Goal: Information Seeking & Learning: Learn about a topic

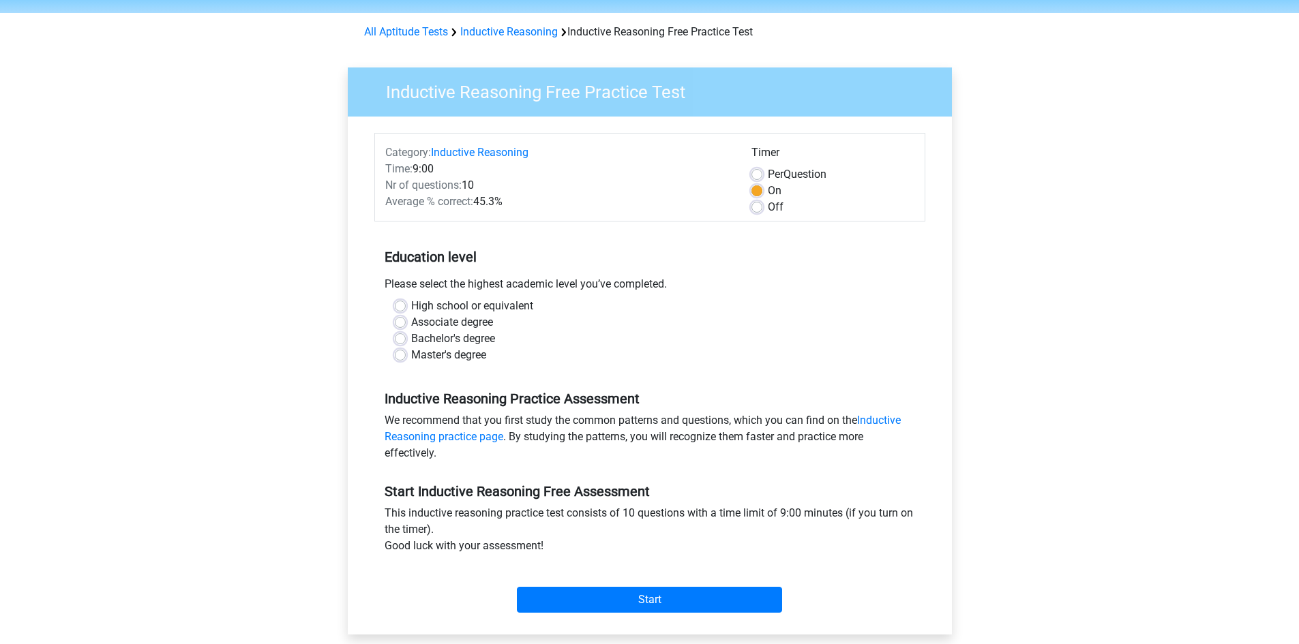
scroll to position [68, 0]
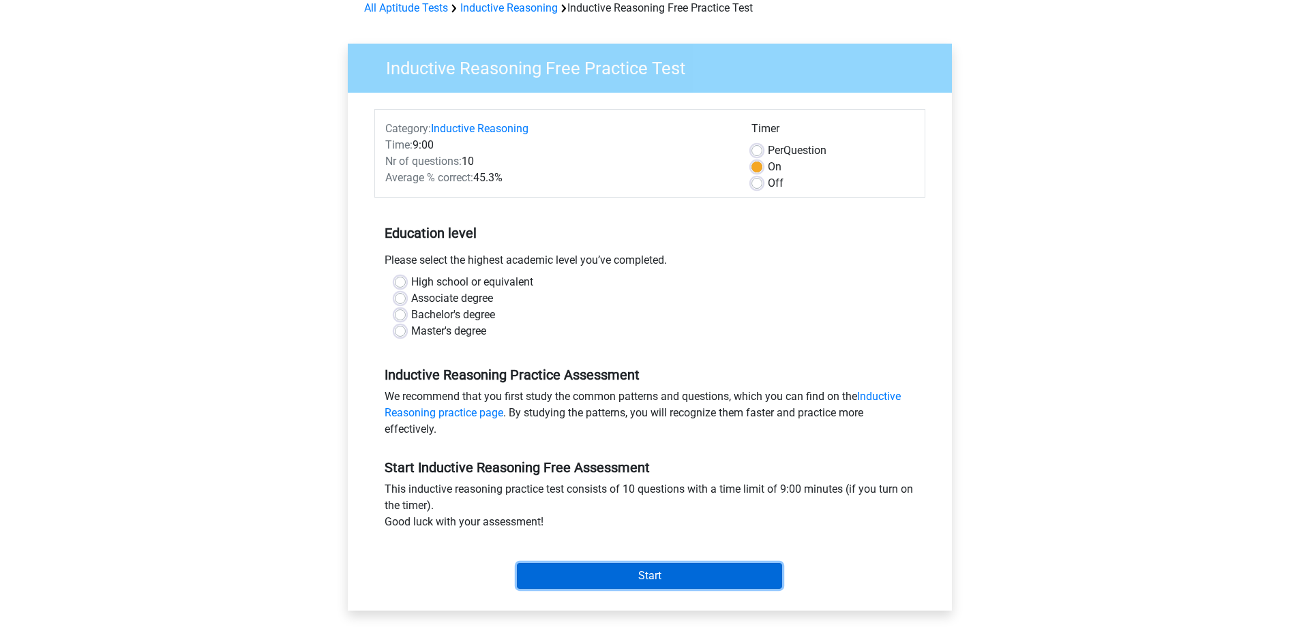
click at [650, 571] on input "Start" at bounding box center [649, 576] width 265 height 26
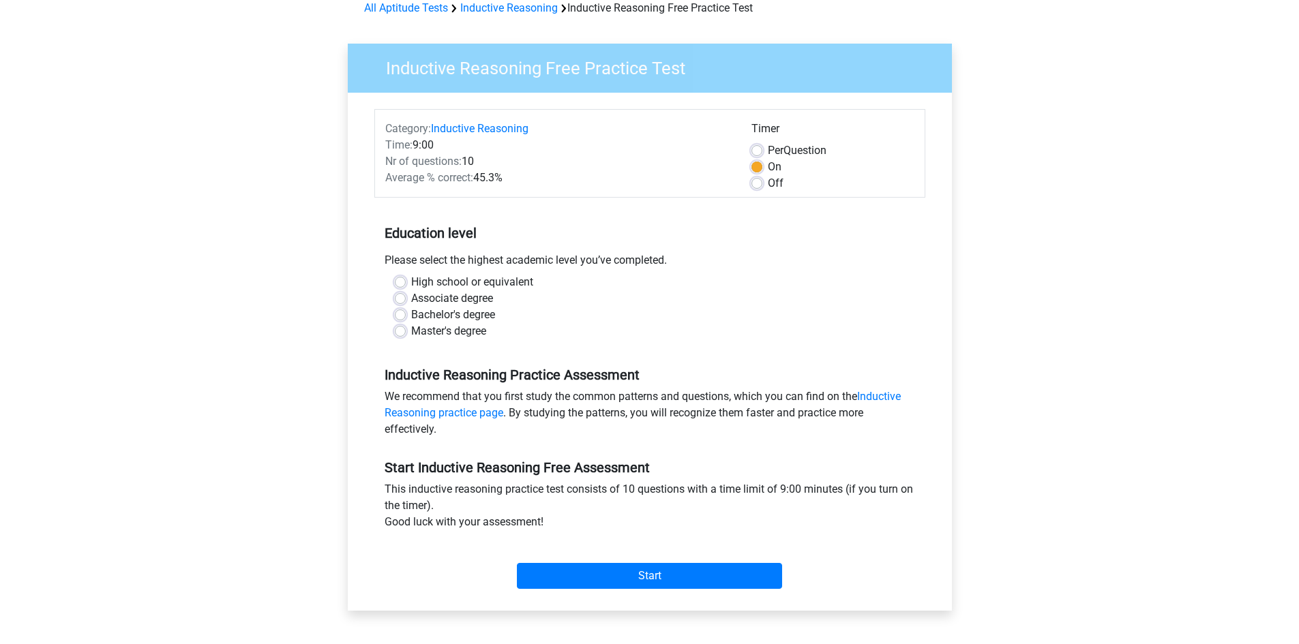
click at [606, 257] on div "Please select the highest academic level you’ve completed." at bounding box center [649, 263] width 551 height 22
click at [470, 310] on label "Bachelor's degree" at bounding box center [453, 315] width 84 height 16
click at [406, 310] on input "Bachelor's degree" at bounding box center [400, 314] width 11 height 14
radio input "true"
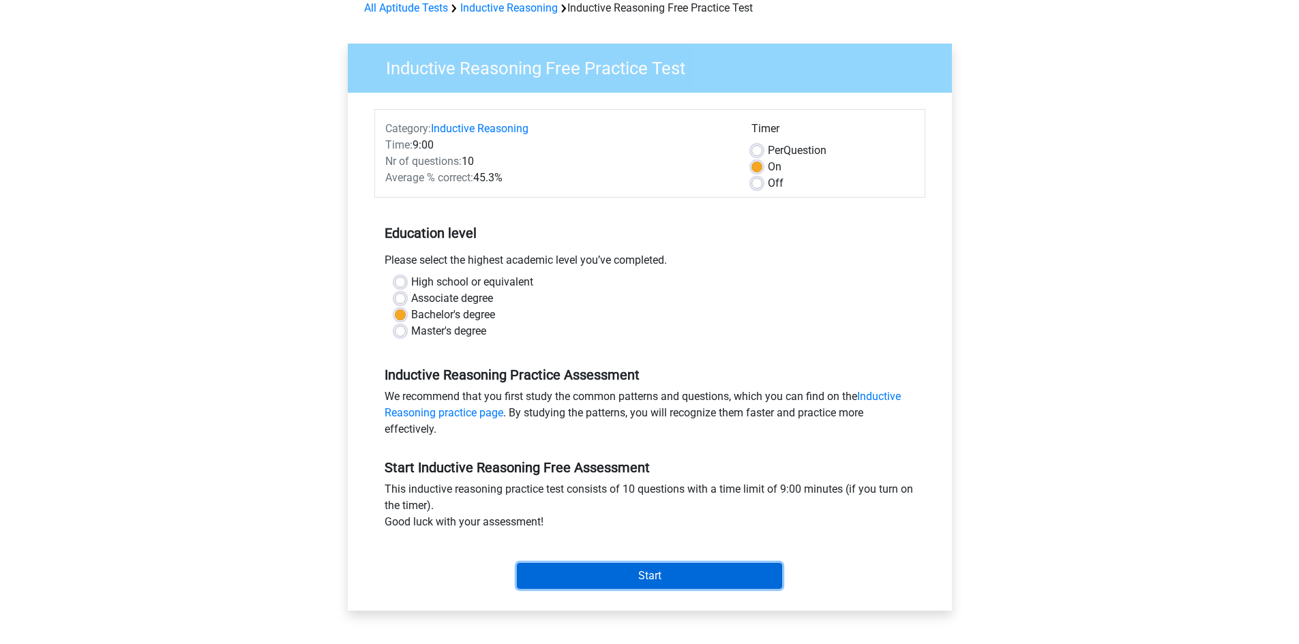
click at [640, 577] on input "Start" at bounding box center [649, 576] width 265 height 26
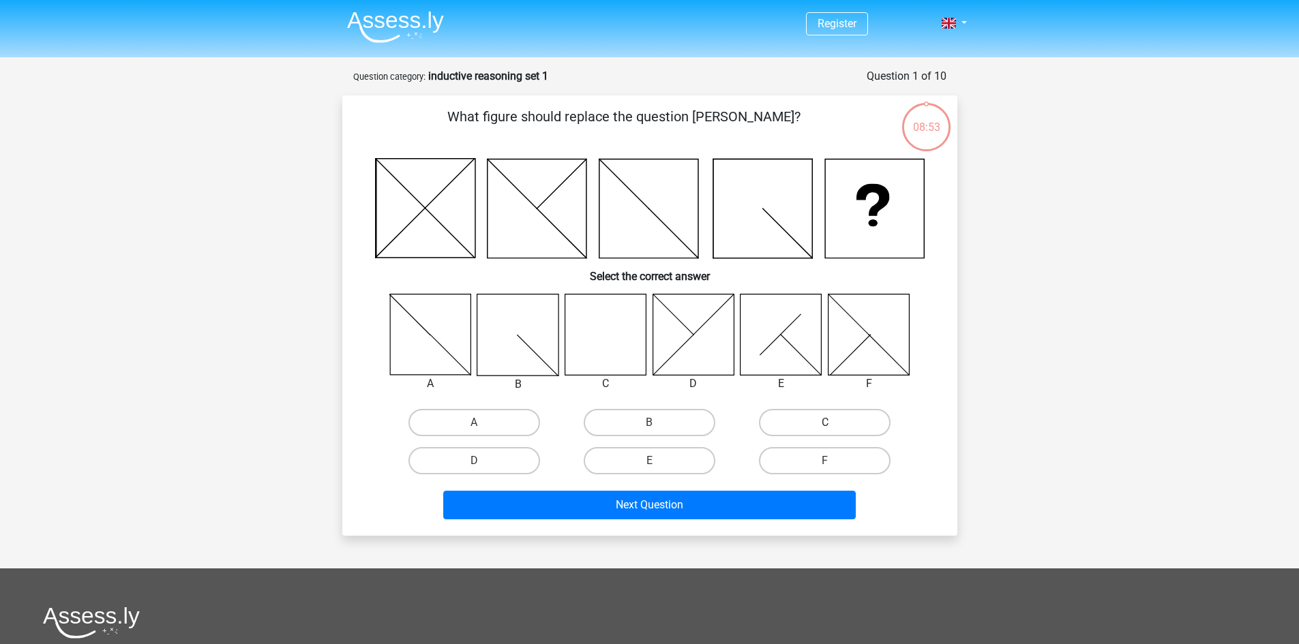
click at [877, 427] on label "C" at bounding box center [825, 422] width 132 height 27
click at [834, 427] on input "C" at bounding box center [829, 427] width 9 height 9
radio input "true"
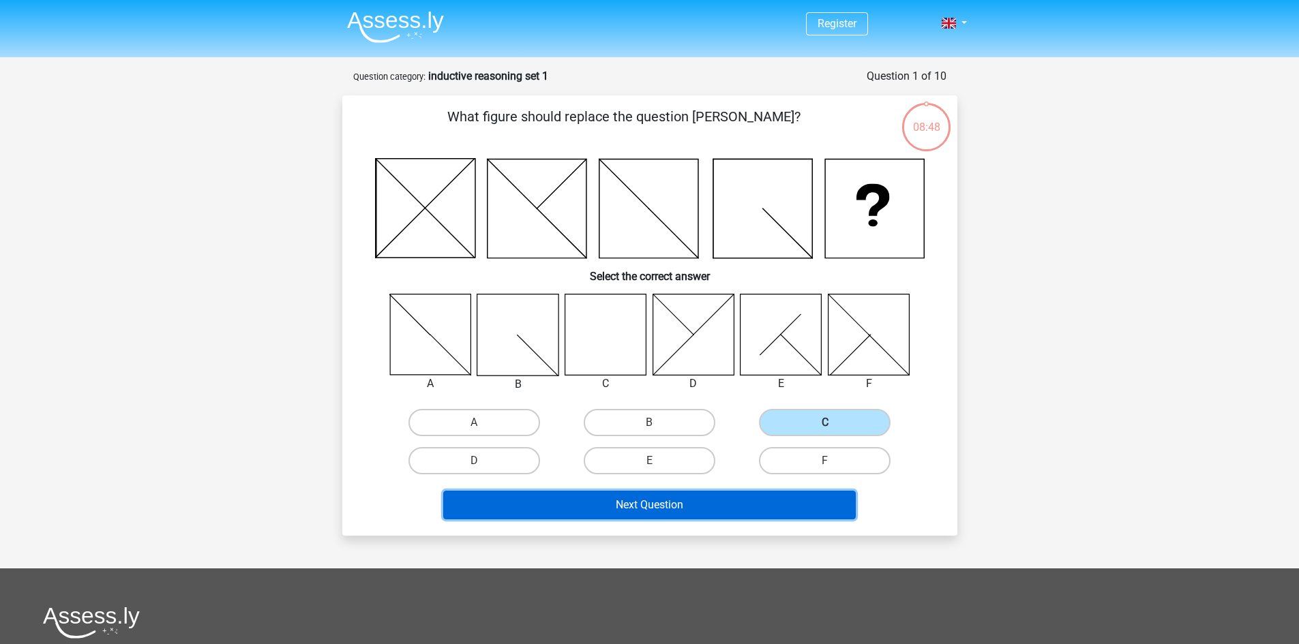
click at [766, 509] on button "Next Question" at bounding box center [649, 505] width 412 height 29
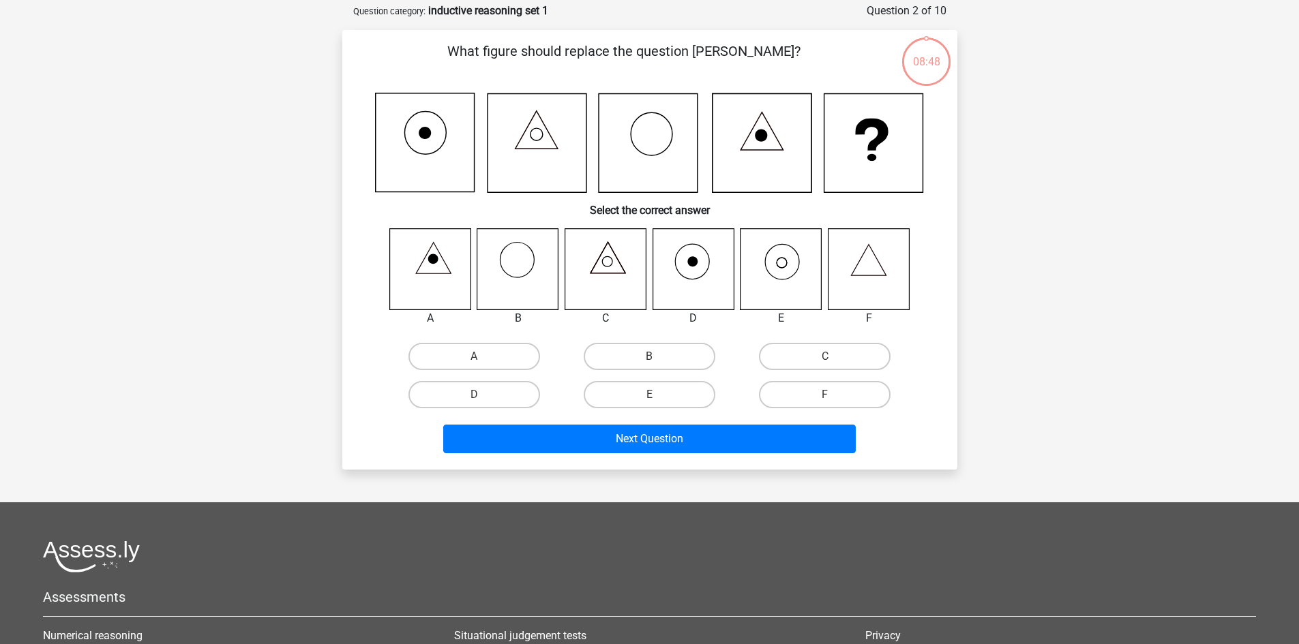
scroll to position [68, 0]
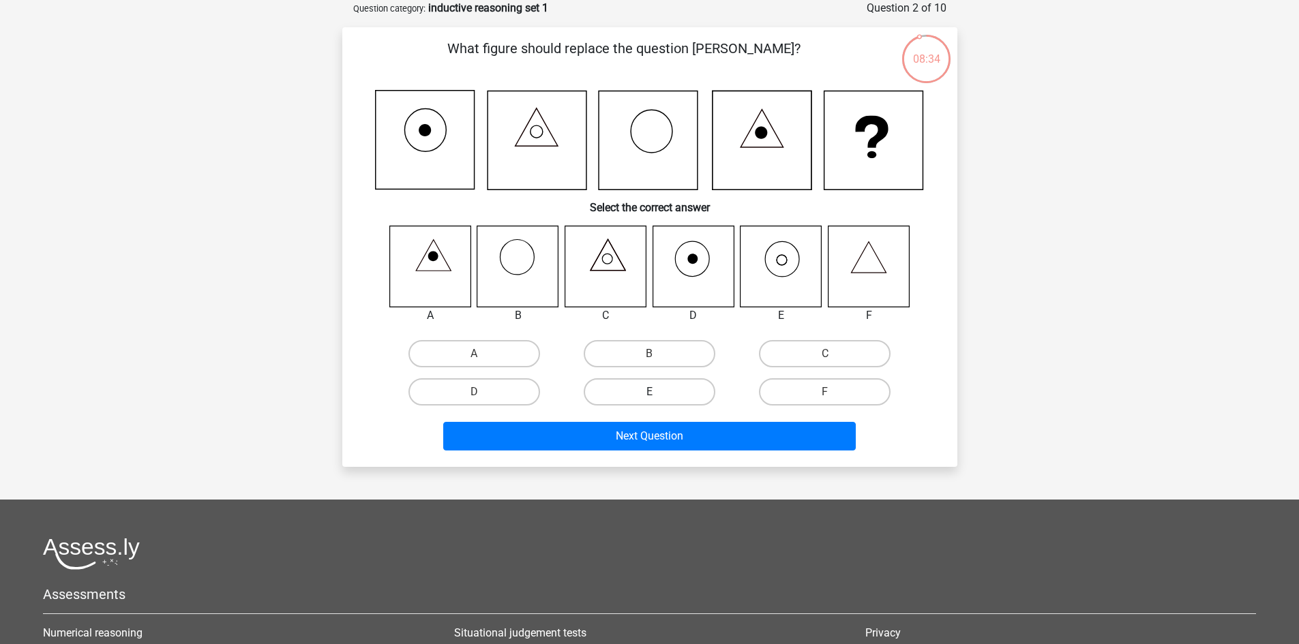
click at [687, 397] on label "E" at bounding box center [650, 391] width 132 height 27
click at [658, 397] on input "E" at bounding box center [653, 396] width 9 height 9
radio input "true"
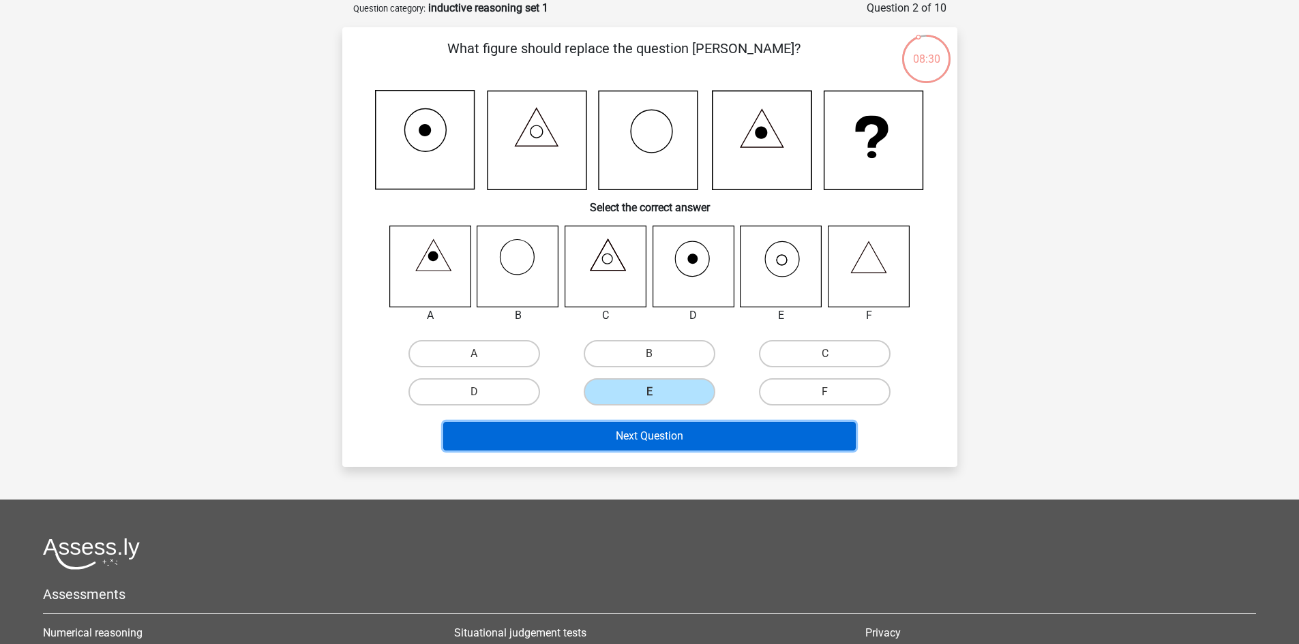
click at [706, 451] on button "Next Question" at bounding box center [649, 436] width 412 height 29
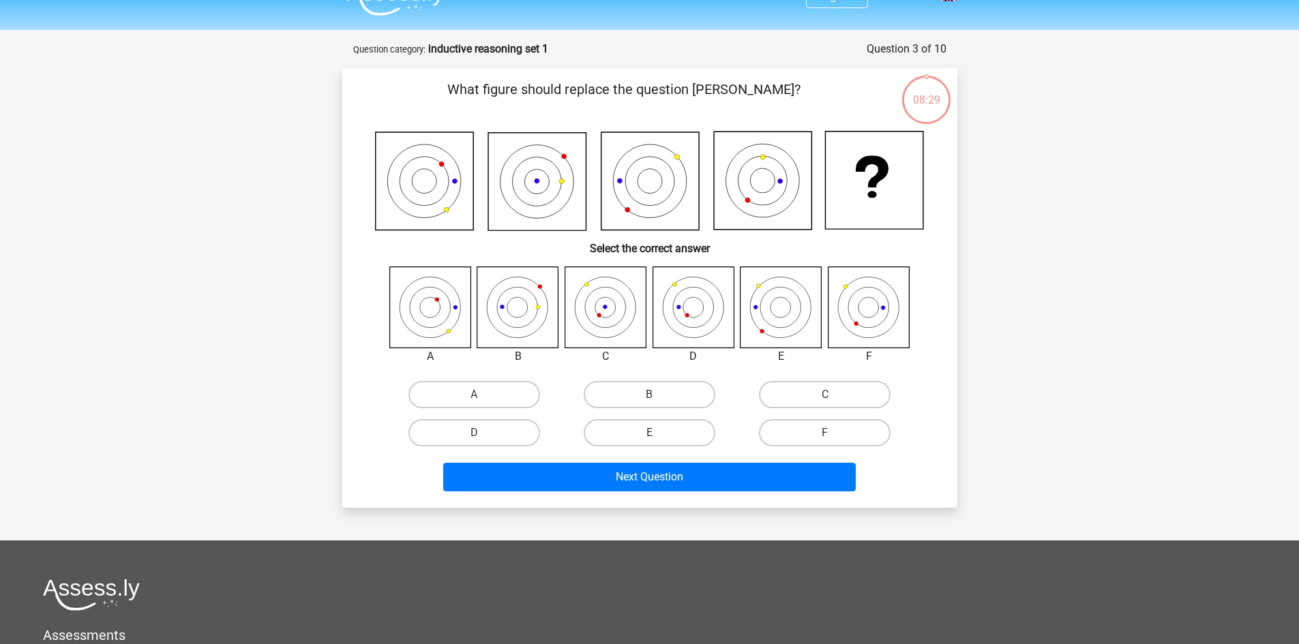
scroll to position [0, 0]
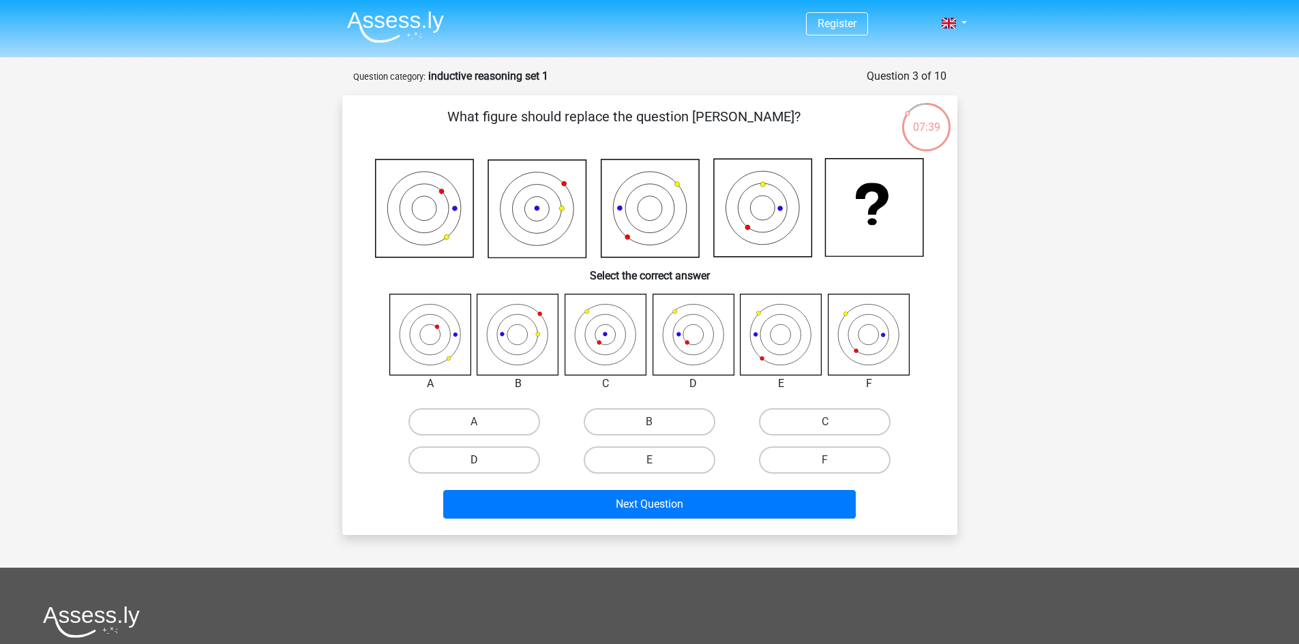
click at [490, 457] on label "D" at bounding box center [474, 460] width 132 height 27
click at [483, 460] on input "D" at bounding box center [478, 464] width 9 height 9
radio input "true"
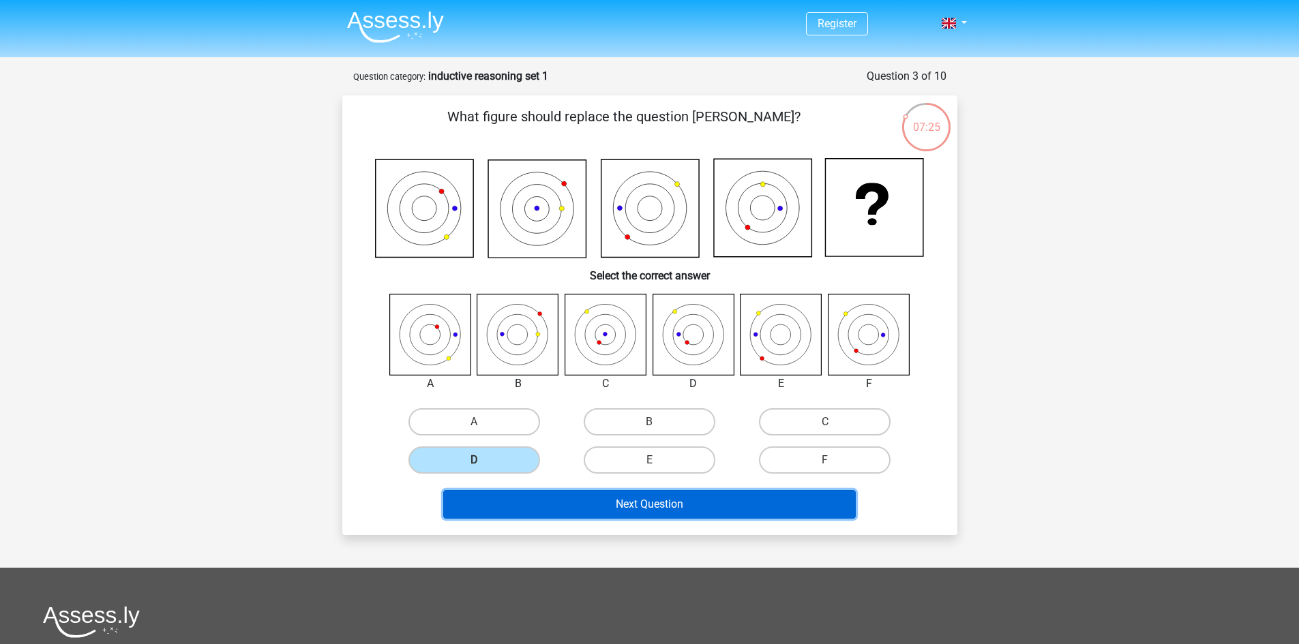
click at [551, 502] on button "Next Question" at bounding box center [649, 504] width 412 height 29
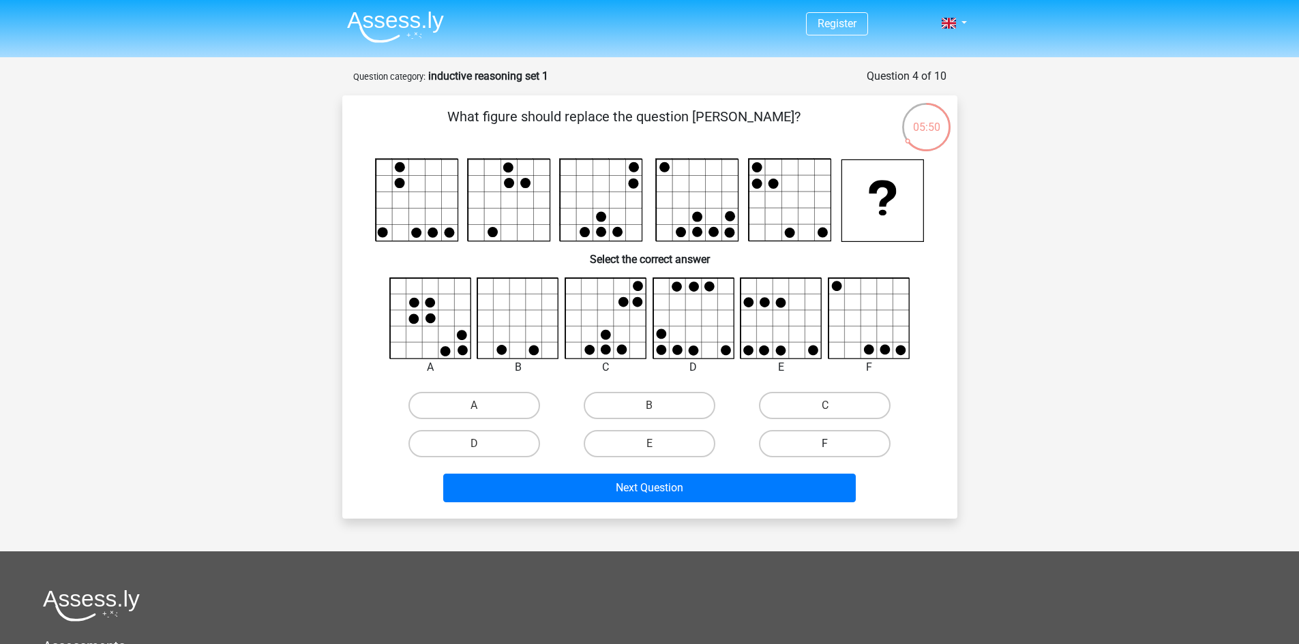
click at [804, 446] on label "F" at bounding box center [825, 443] width 132 height 27
click at [825, 446] on input "F" at bounding box center [829, 448] width 9 height 9
radio input "true"
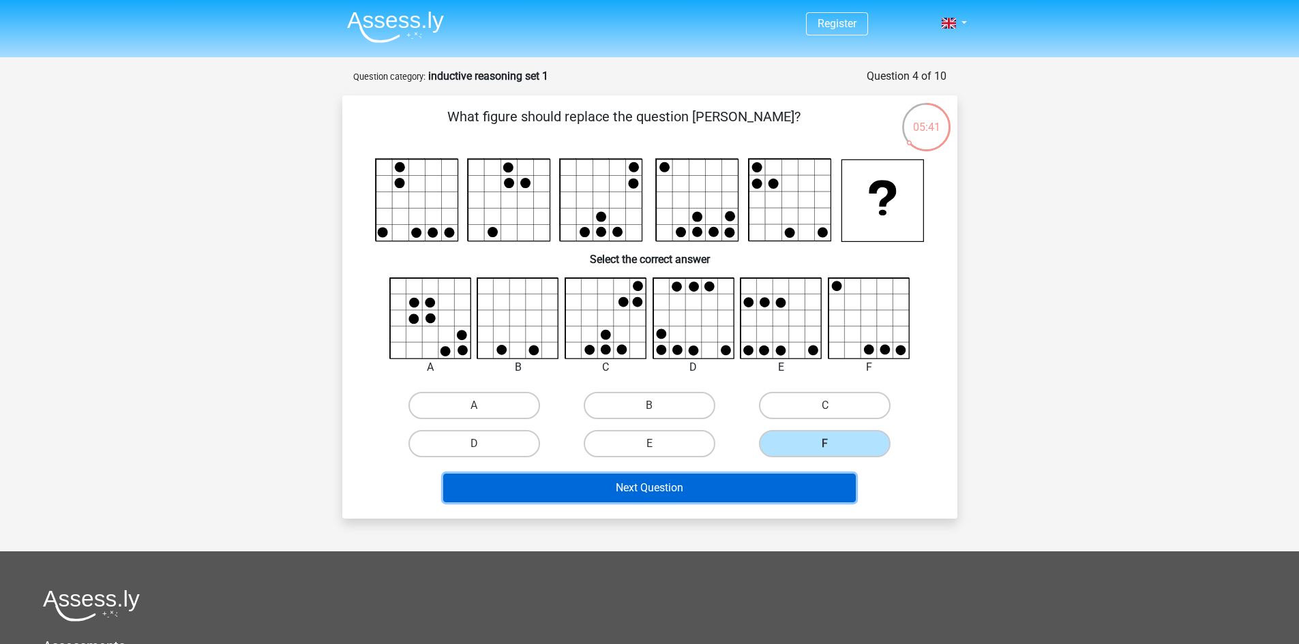
click at [689, 492] on button "Next Question" at bounding box center [649, 488] width 412 height 29
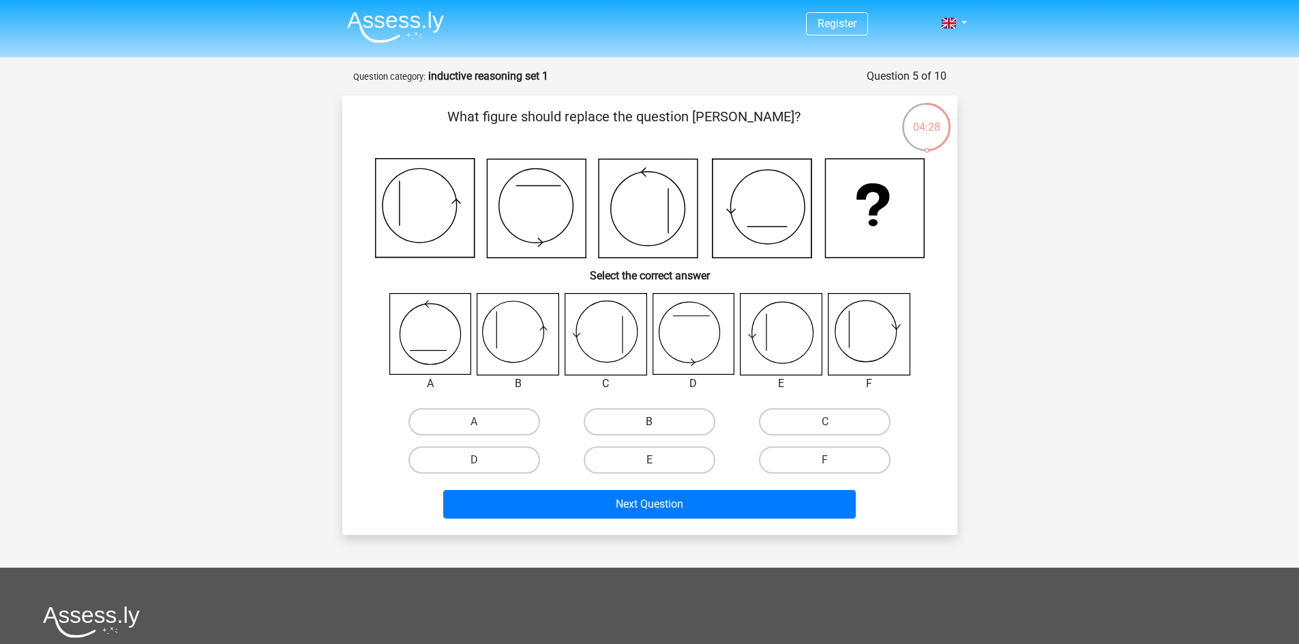
click at [614, 414] on label "B" at bounding box center [650, 421] width 132 height 27
click at [649, 422] on input "B" at bounding box center [653, 426] width 9 height 9
radio input "true"
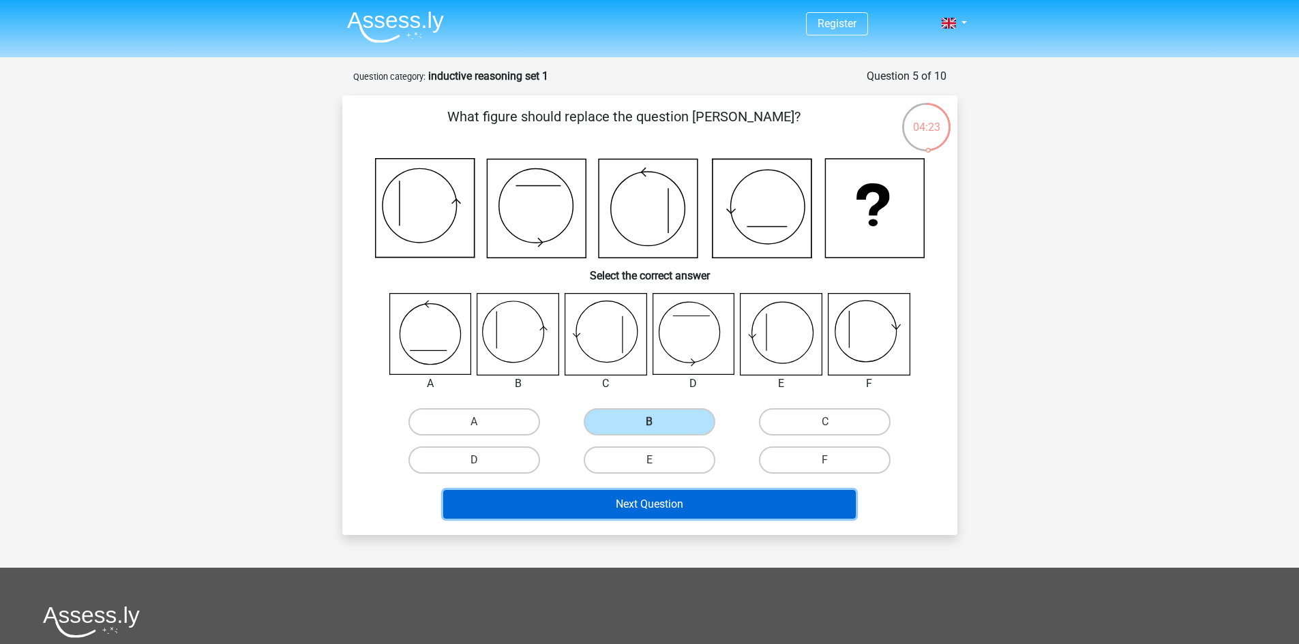
click at [607, 510] on button "Next Question" at bounding box center [649, 504] width 412 height 29
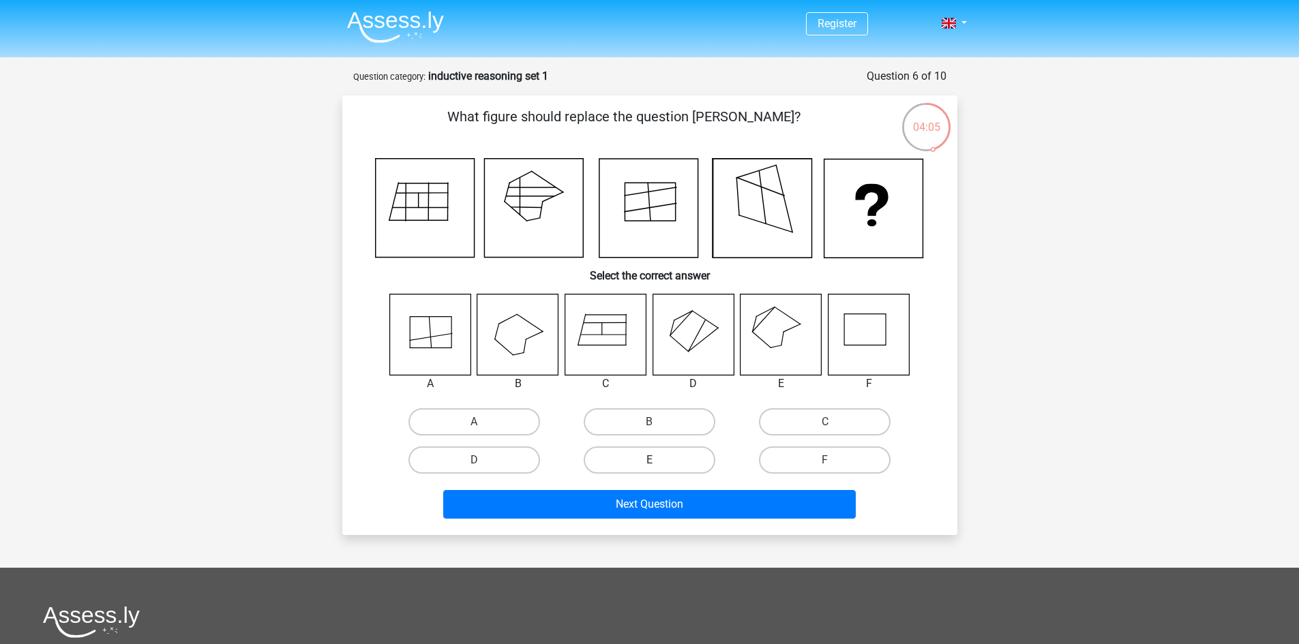
click at [675, 459] on label "E" at bounding box center [650, 460] width 132 height 27
click at [658, 460] on input "E" at bounding box center [653, 464] width 9 height 9
radio input "true"
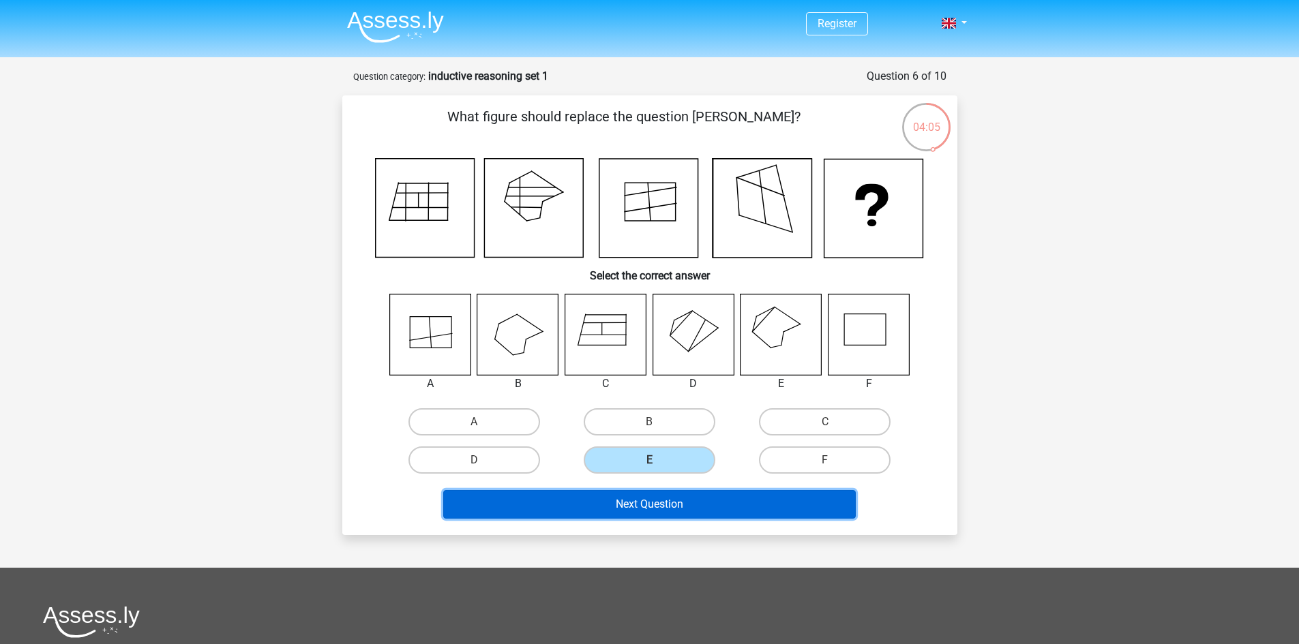
click at [697, 509] on button "Next Question" at bounding box center [649, 504] width 412 height 29
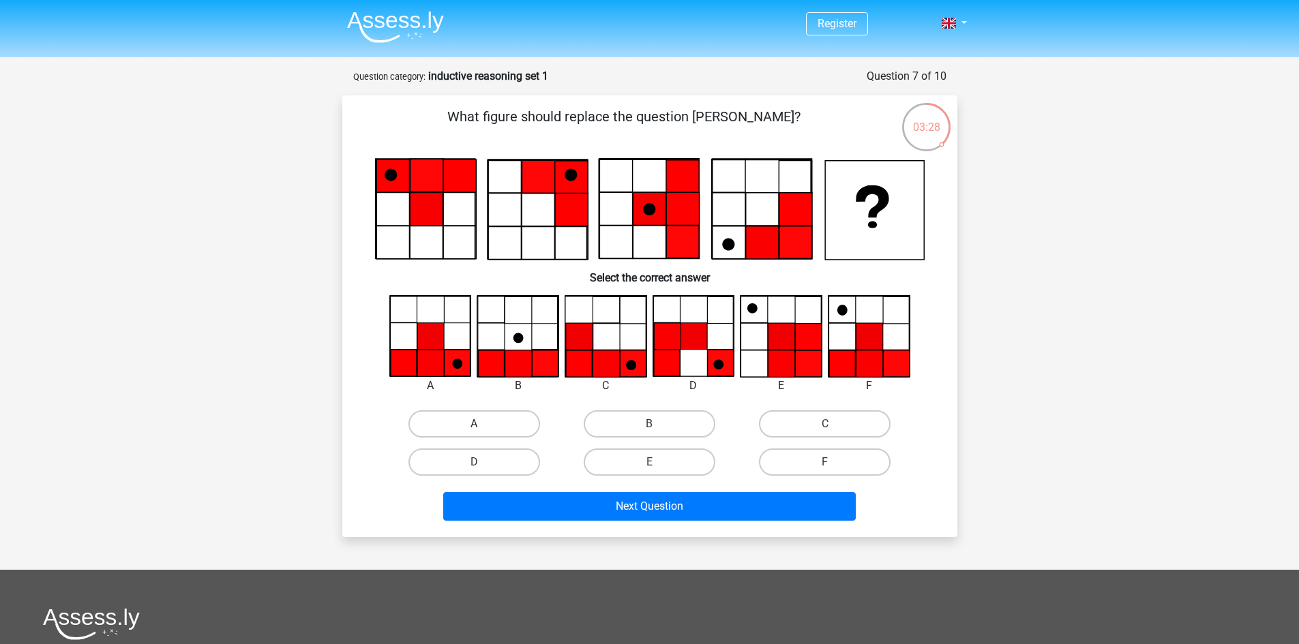
click at [485, 418] on label "A" at bounding box center [474, 423] width 132 height 27
click at [483, 424] on input "A" at bounding box center [478, 428] width 9 height 9
radio input "true"
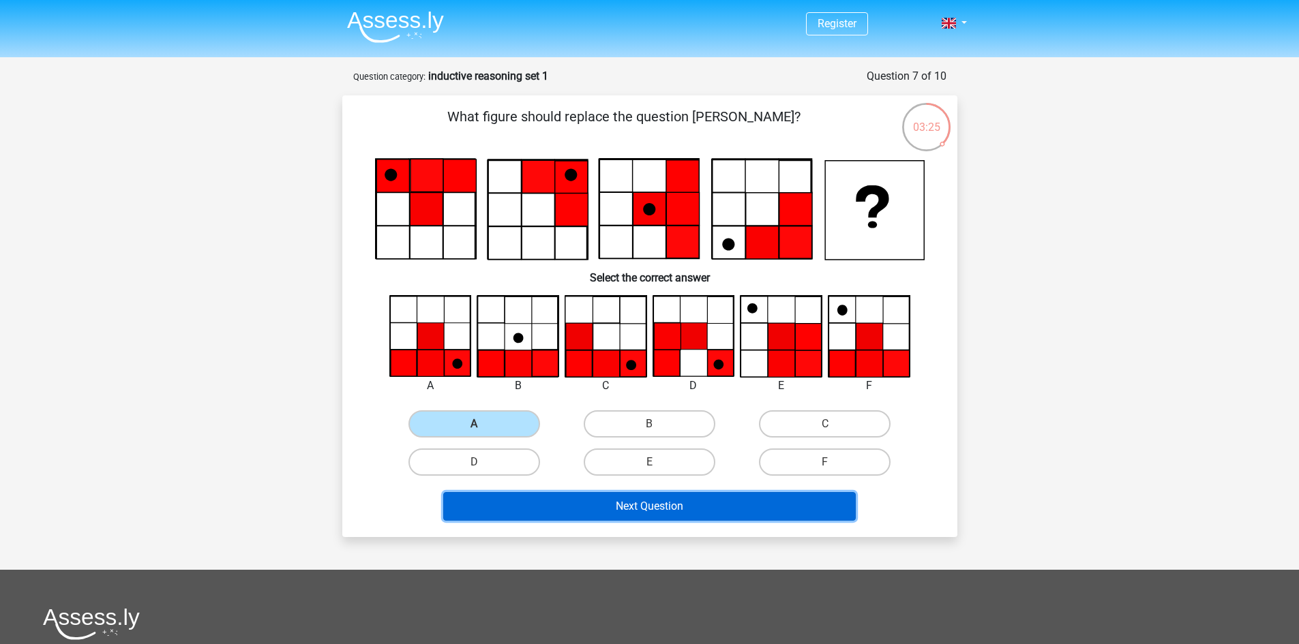
click at [656, 510] on button "Next Question" at bounding box center [649, 506] width 412 height 29
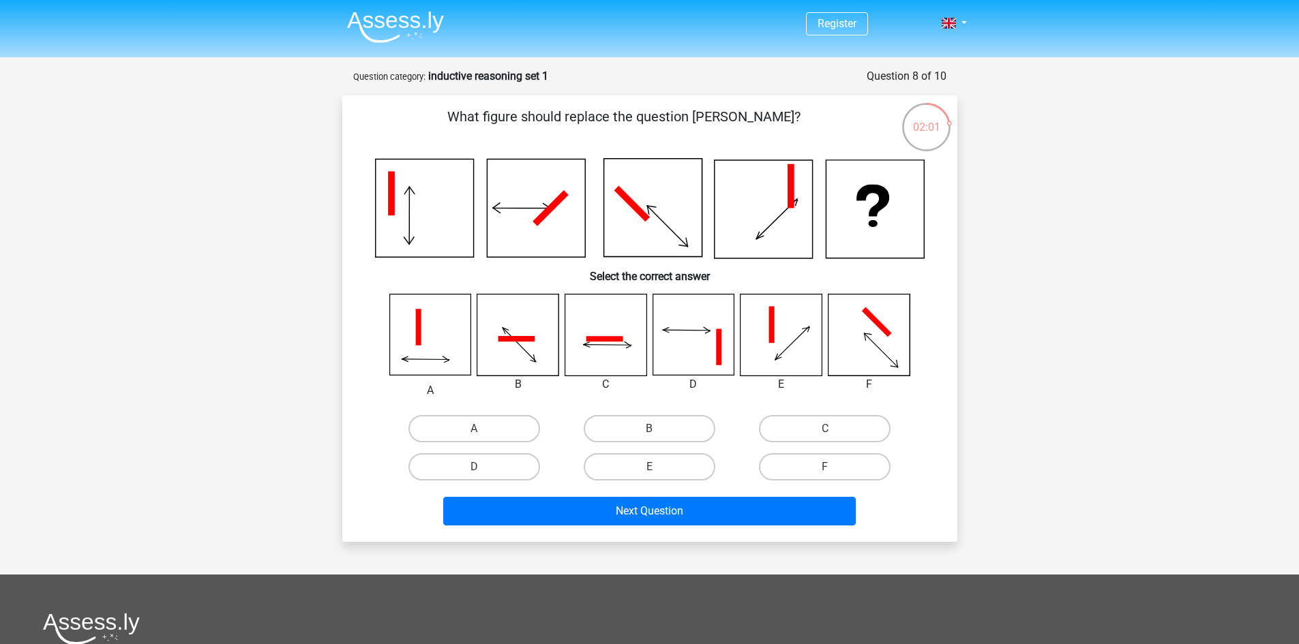
click at [527, 444] on div "A" at bounding box center [474, 429] width 175 height 38
click at [527, 436] on label "A" at bounding box center [474, 428] width 132 height 27
click at [483, 436] on input "A" at bounding box center [478, 433] width 9 height 9
radio input "true"
click at [658, 538] on div "What figure should replace the question mark? Select the correct answer A" at bounding box center [649, 318] width 615 height 447
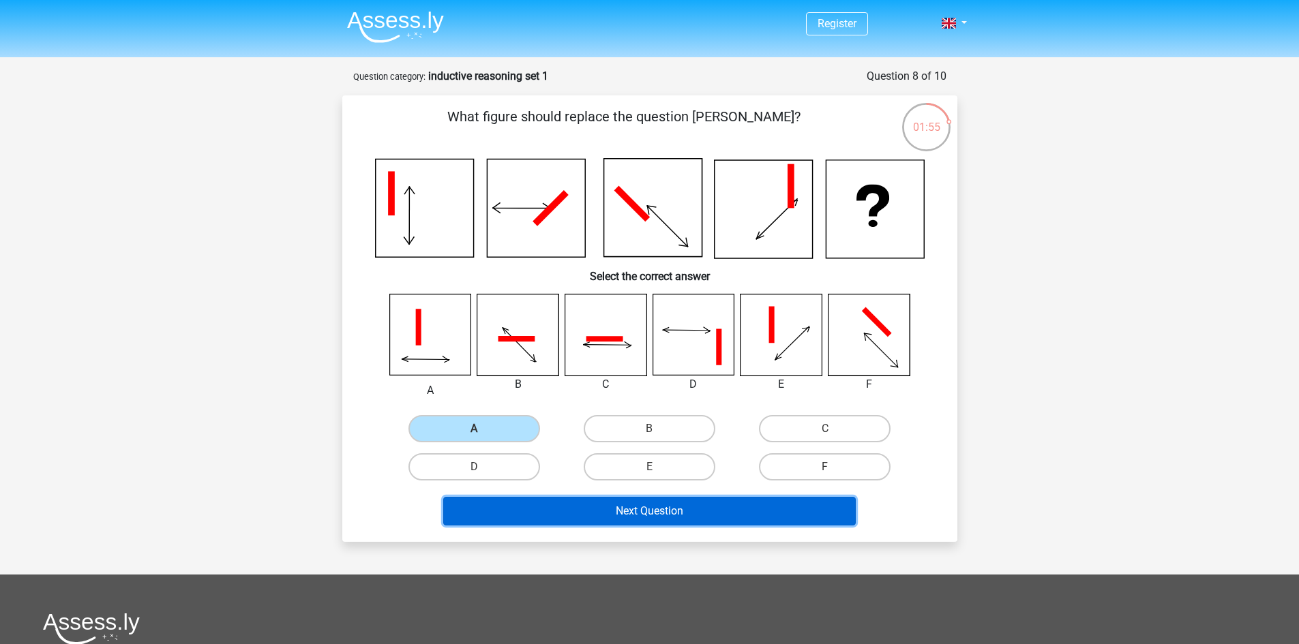
click at [642, 519] on button "Next Question" at bounding box center [649, 511] width 412 height 29
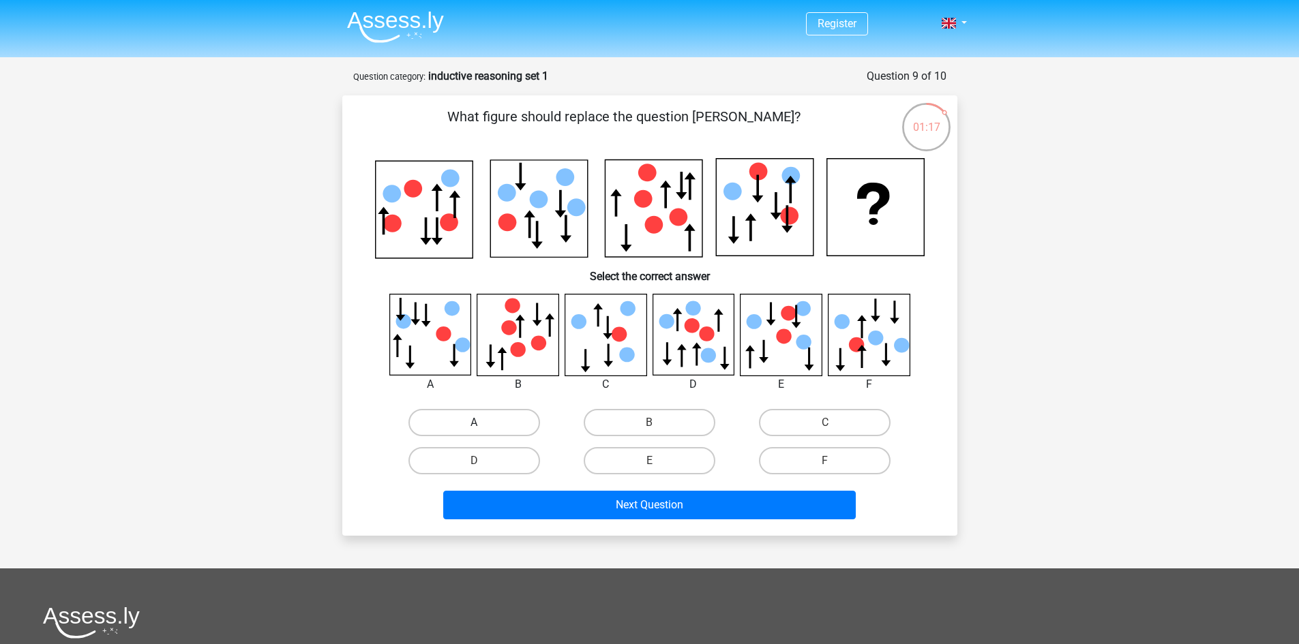
click at [501, 427] on label "A" at bounding box center [474, 422] width 132 height 27
click at [483, 427] on input "A" at bounding box center [478, 427] width 9 height 9
radio input "true"
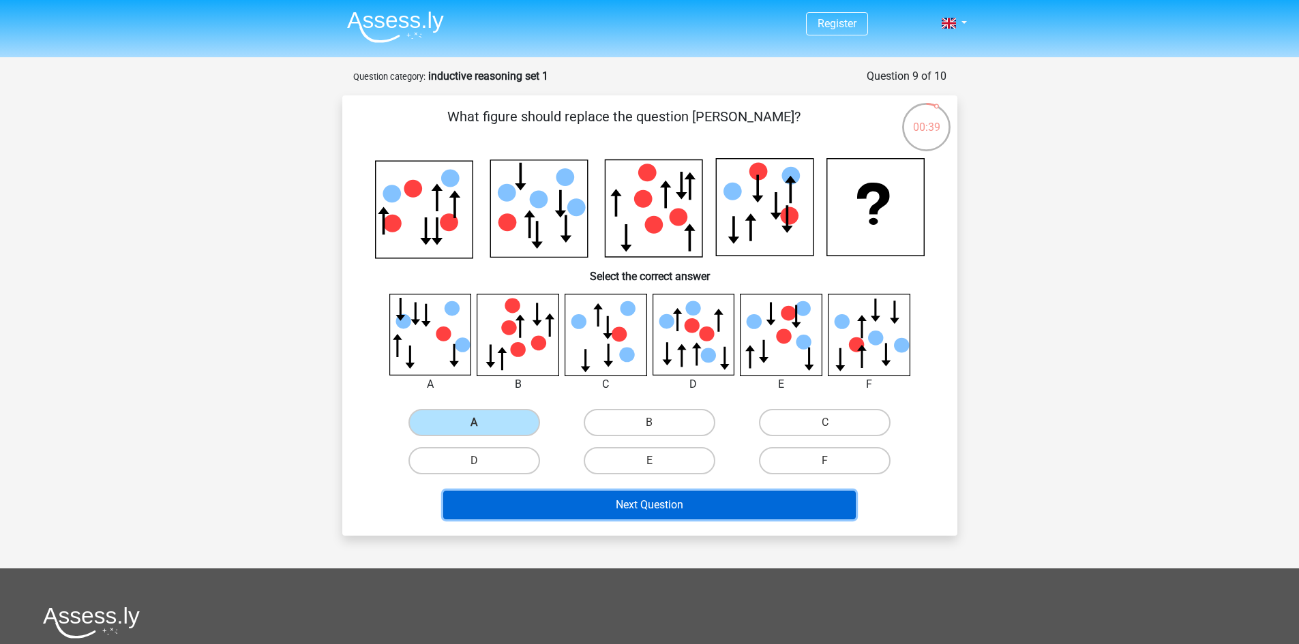
click at [662, 513] on button "Next Question" at bounding box center [649, 505] width 412 height 29
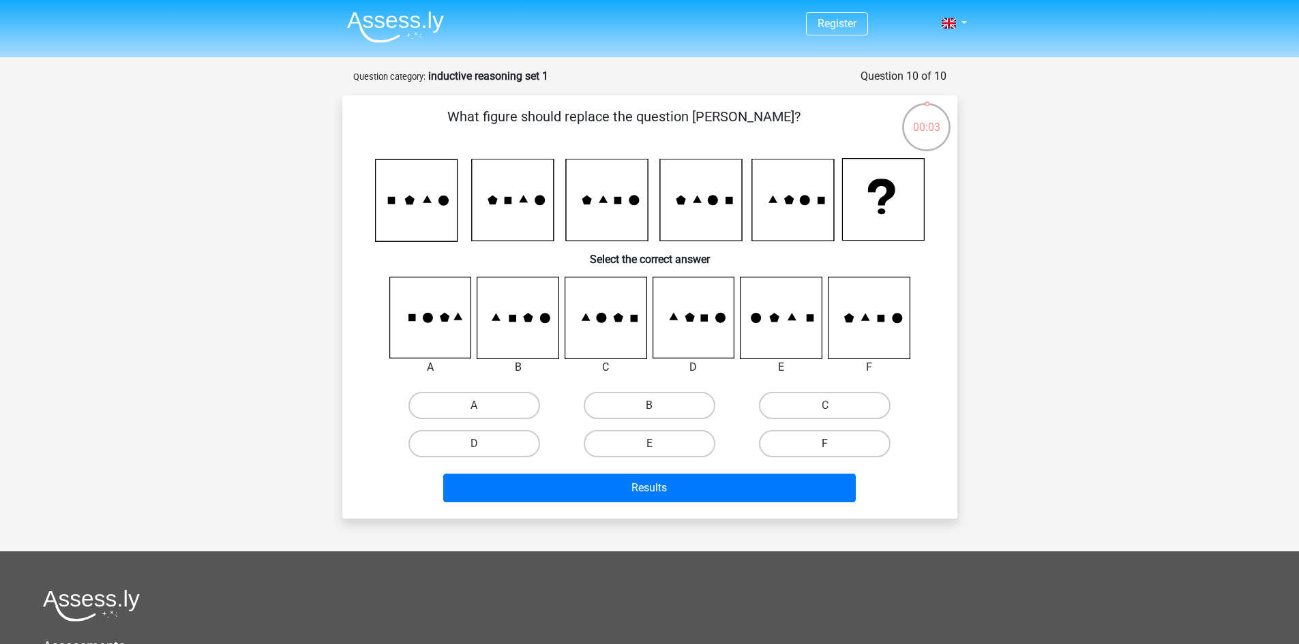
click at [842, 442] on label "F" at bounding box center [825, 443] width 132 height 27
click at [834, 444] on input "F" at bounding box center [829, 448] width 9 height 9
radio input "true"
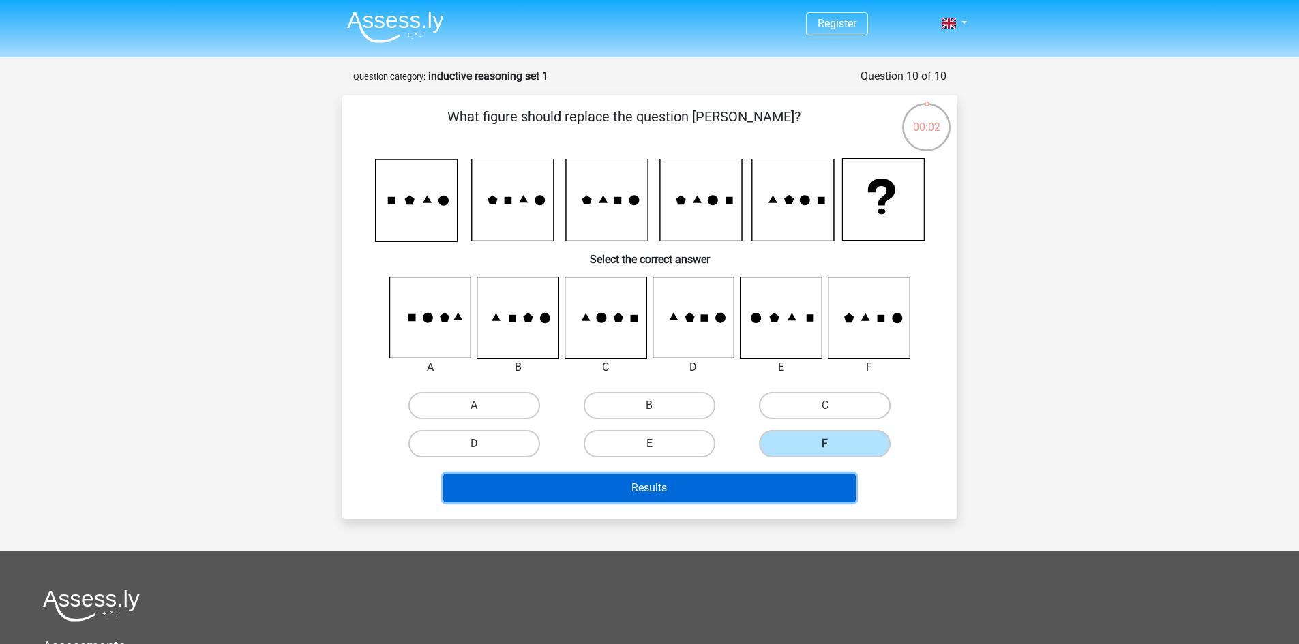
click at [808, 488] on button "Results" at bounding box center [649, 488] width 412 height 29
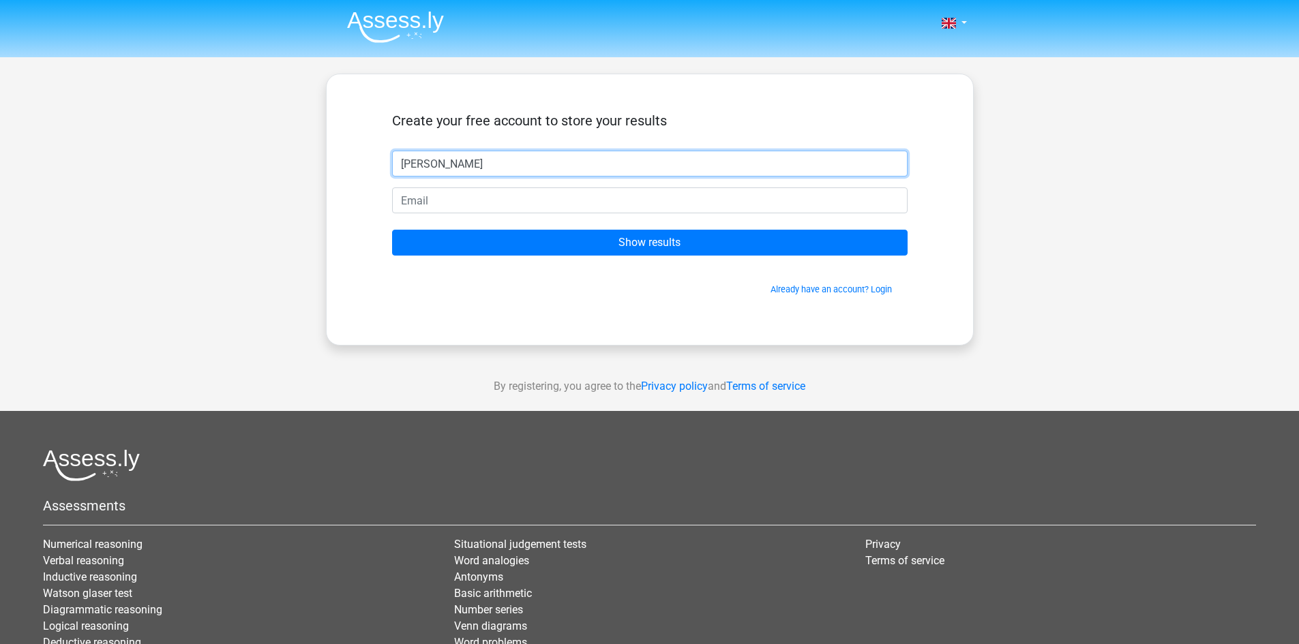
type input "[PERSON_NAME]"
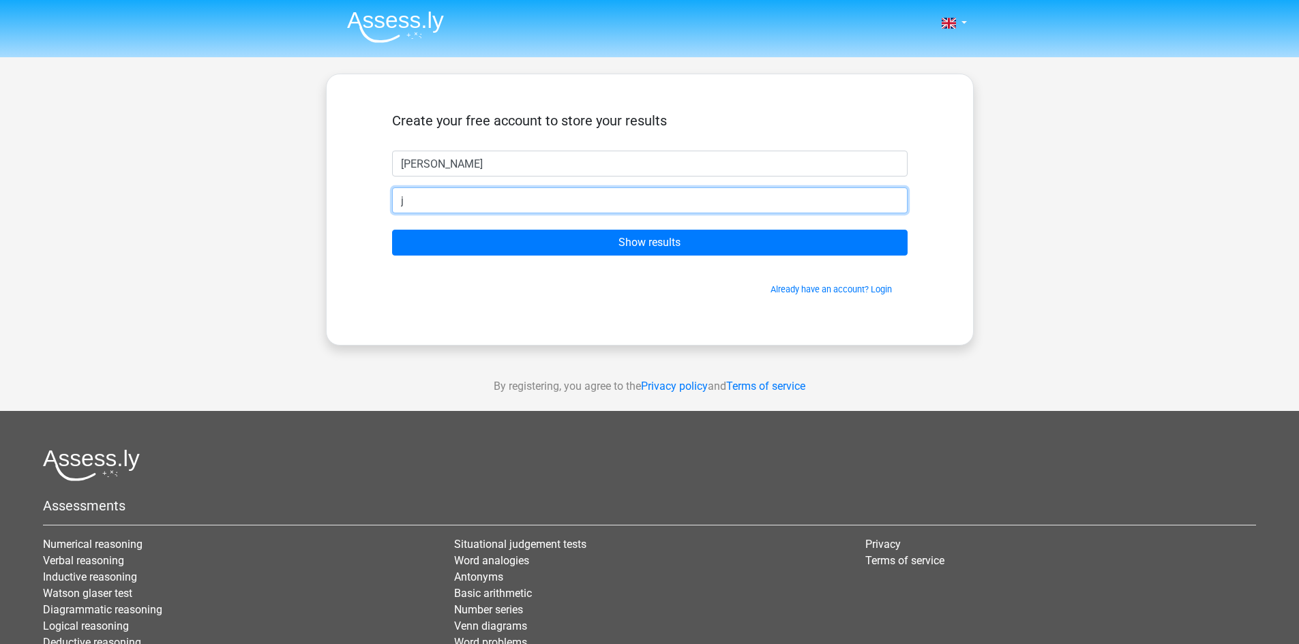
type input "[EMAIL_ADDRESS][DOMAIN_NAME]"
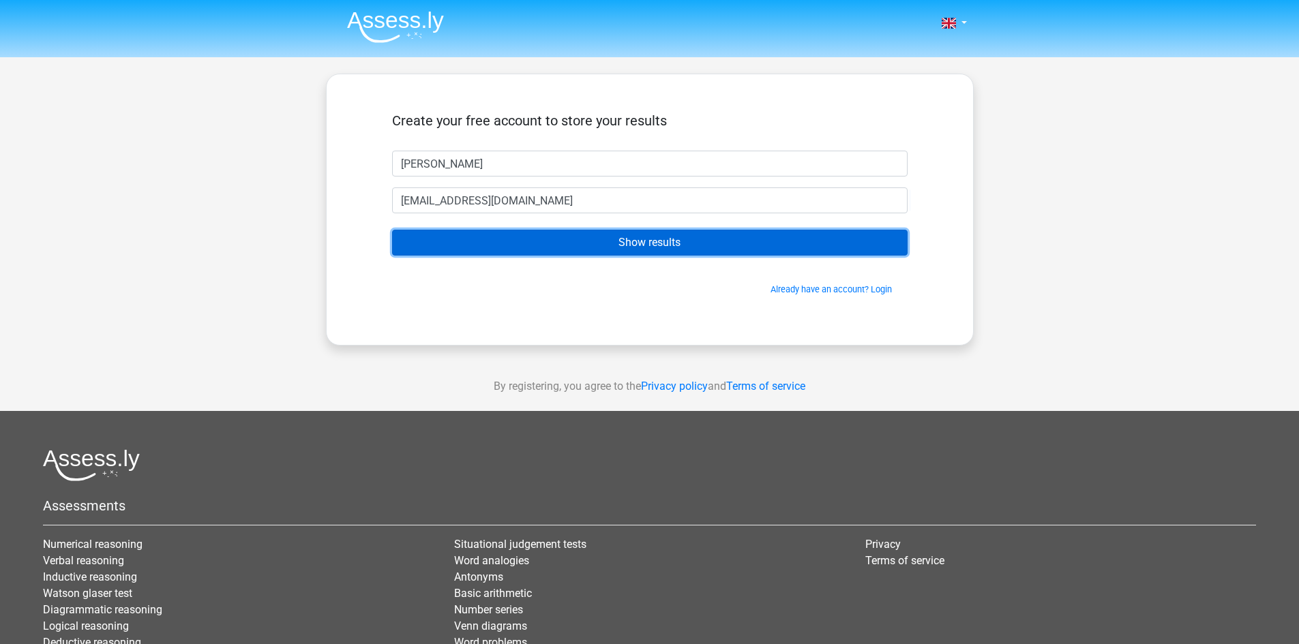
click at [542, 239] on input "Show results" at bounding box center [649, 243] width 515 height 26
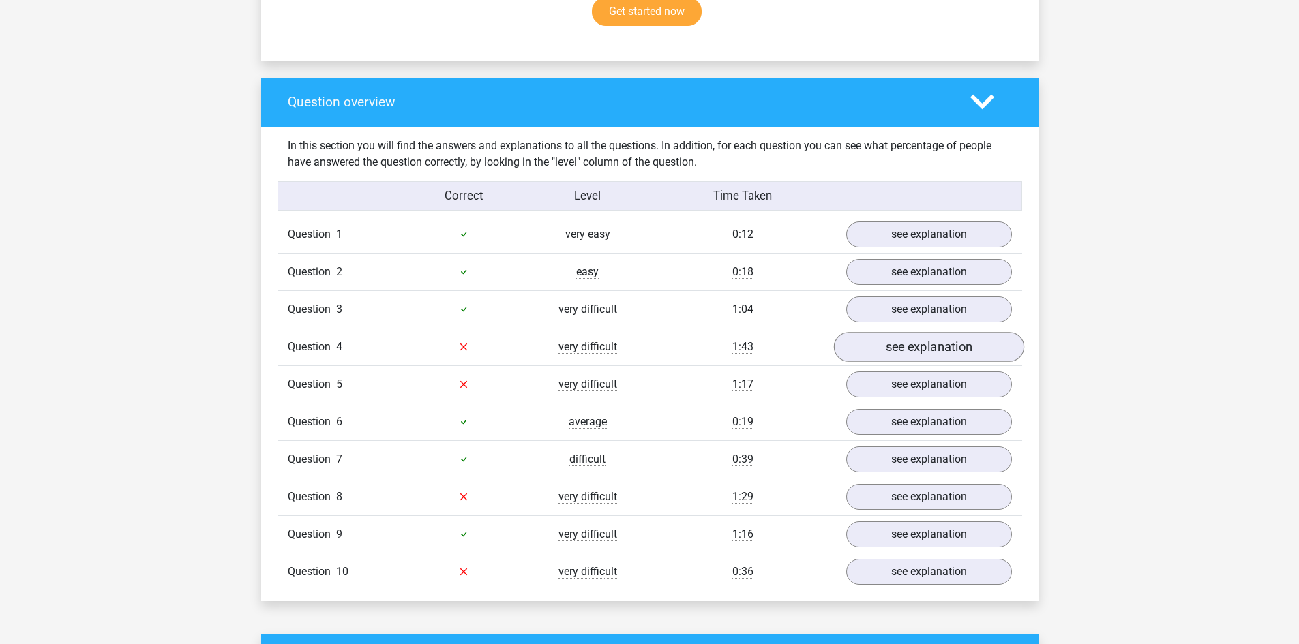
scroll to position [954, 0]
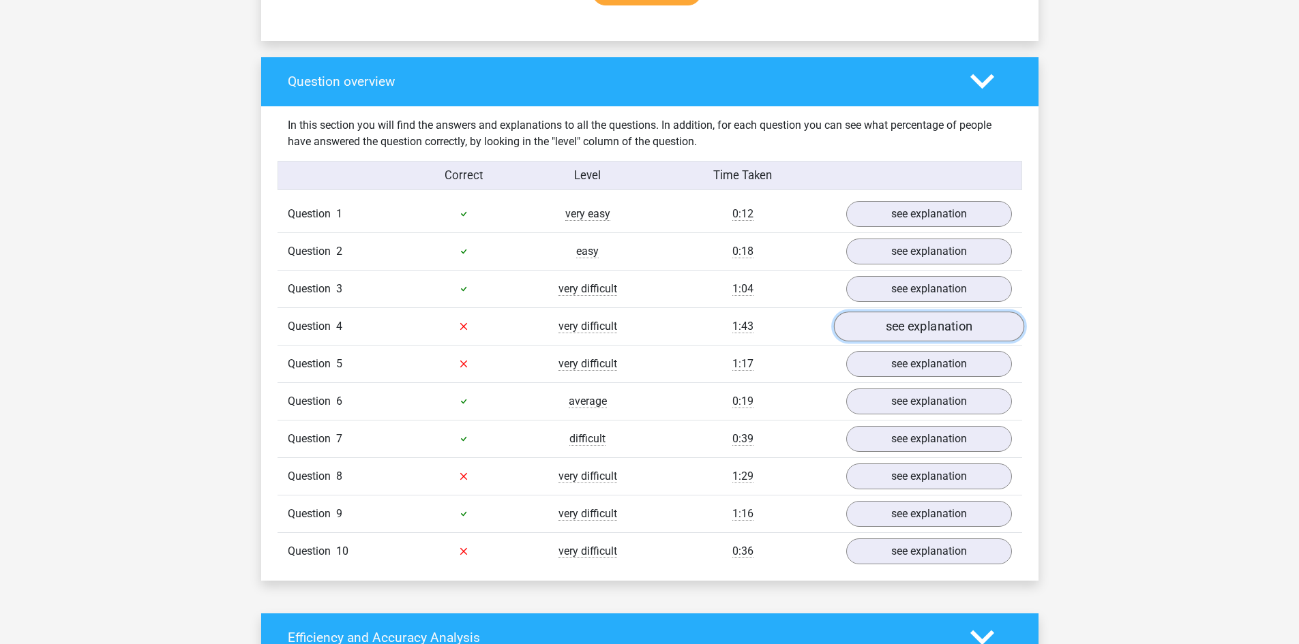
click at [911, 331] on link "see explanation" at bounding box center [928, 327] width 190 height 30
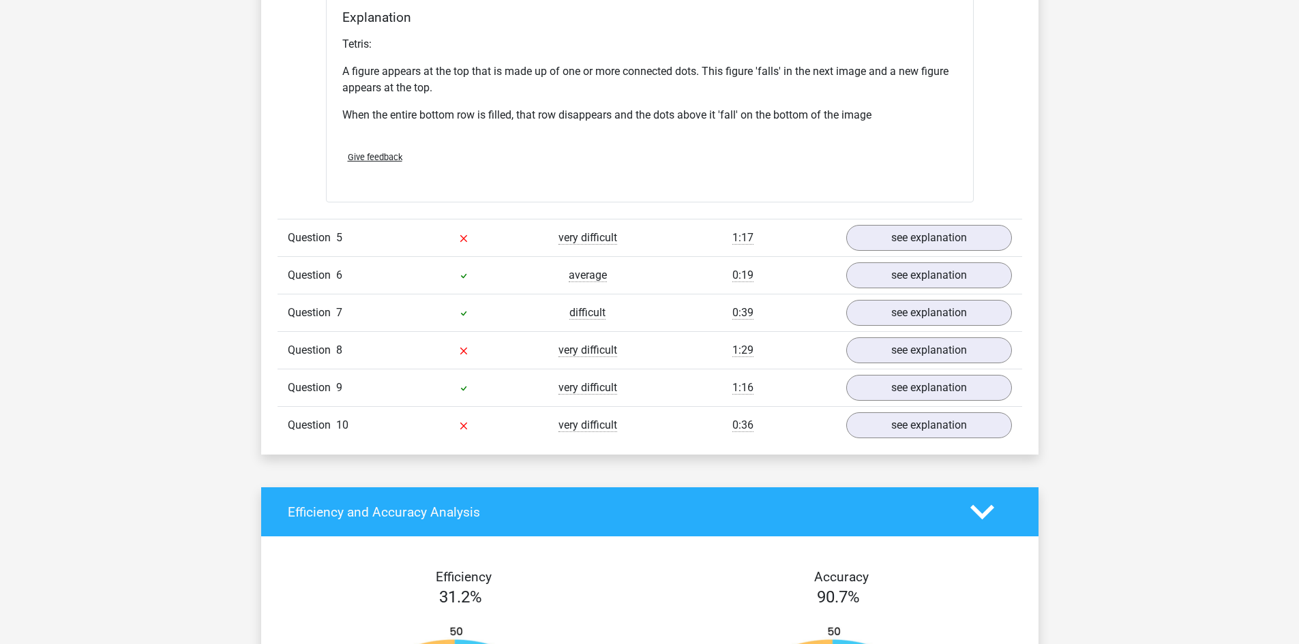
scroll to position [1909, 0]
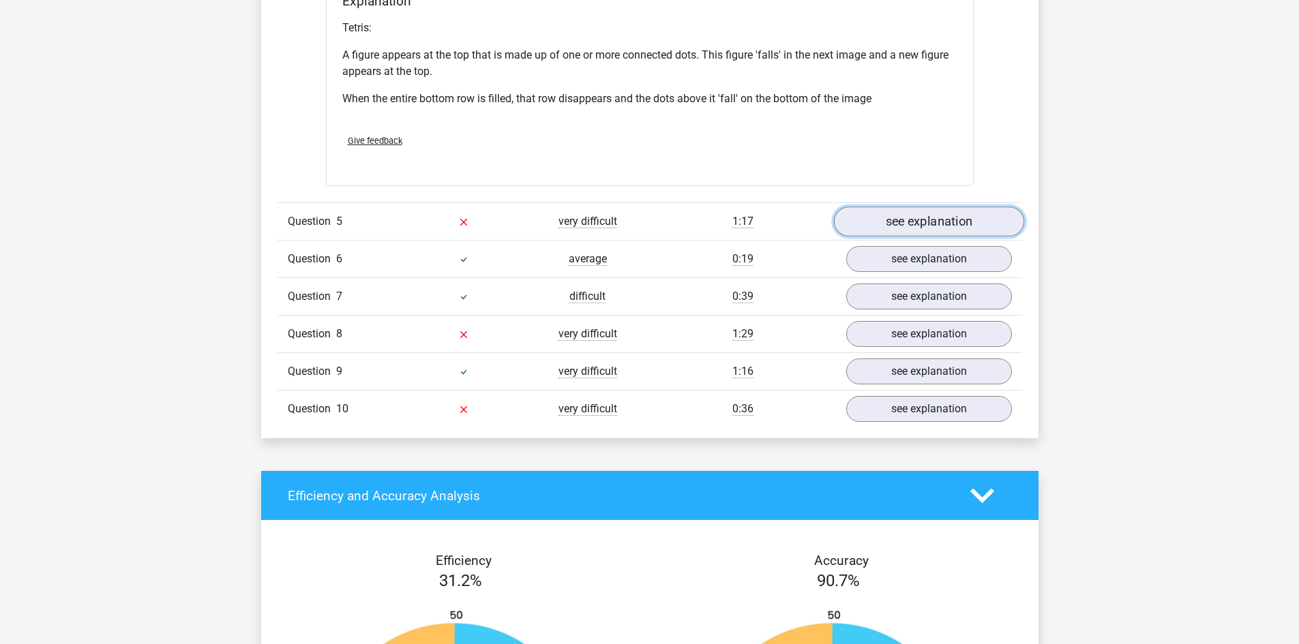
click at [927, 224] on link "see explanation" at bounding box center [928, 222] width 190 height 30
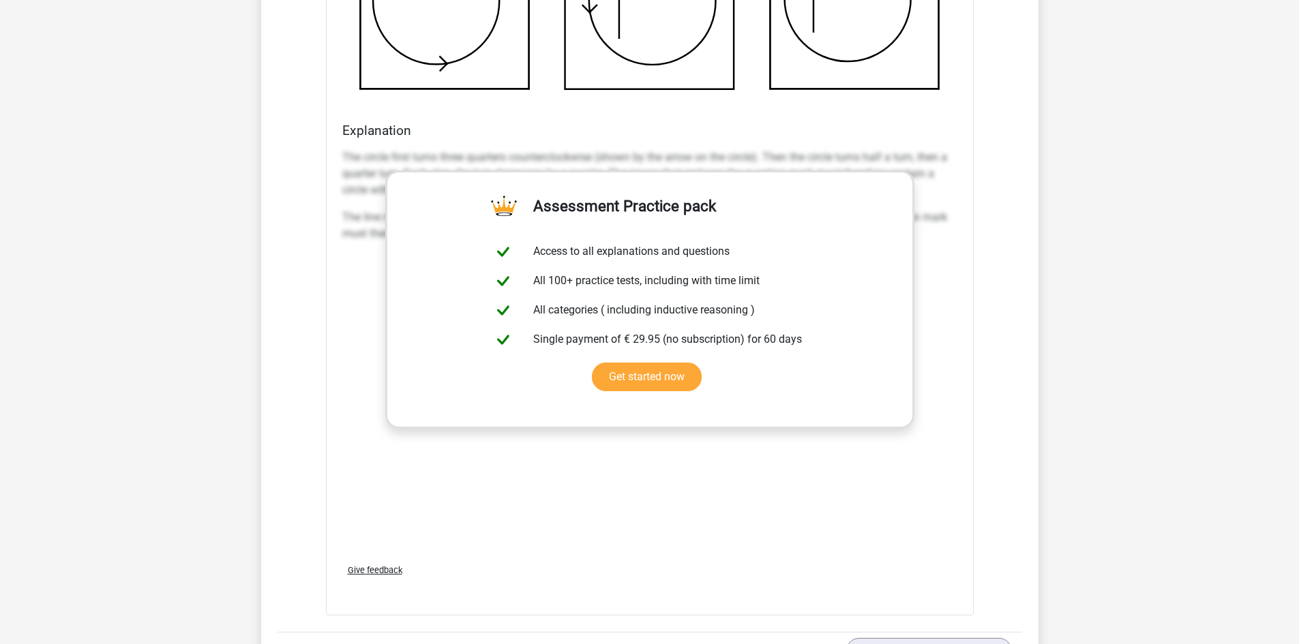
scroll to position [2659, 0]
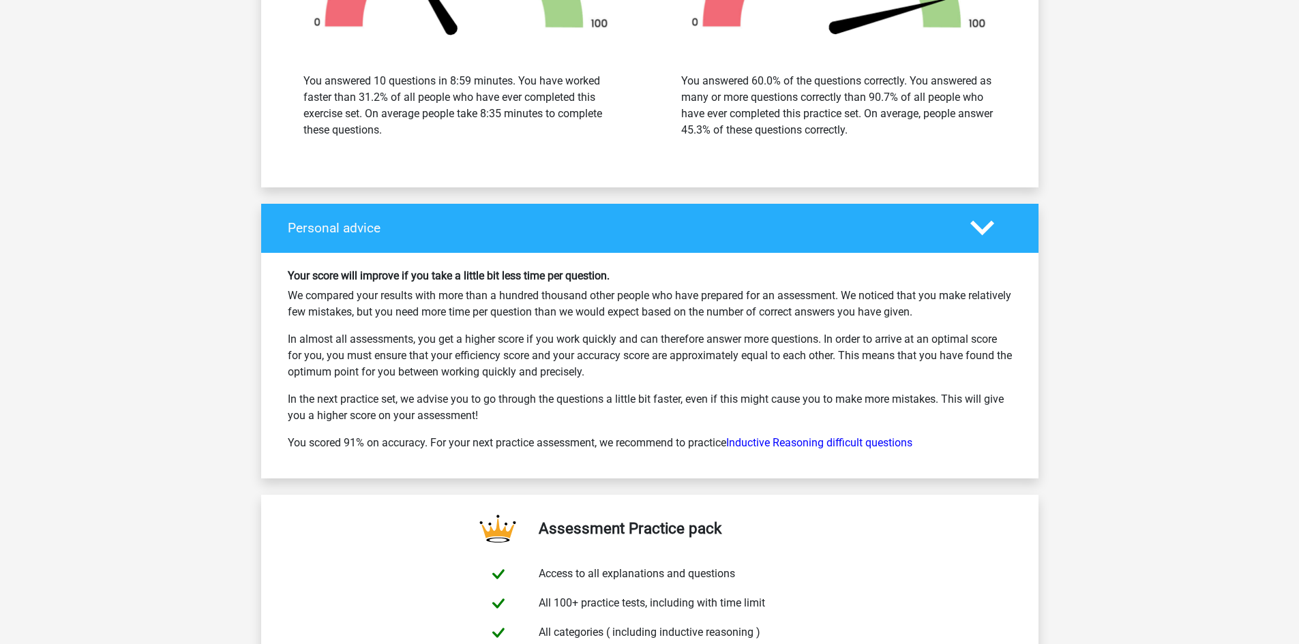
scroll to position [1690, 0]
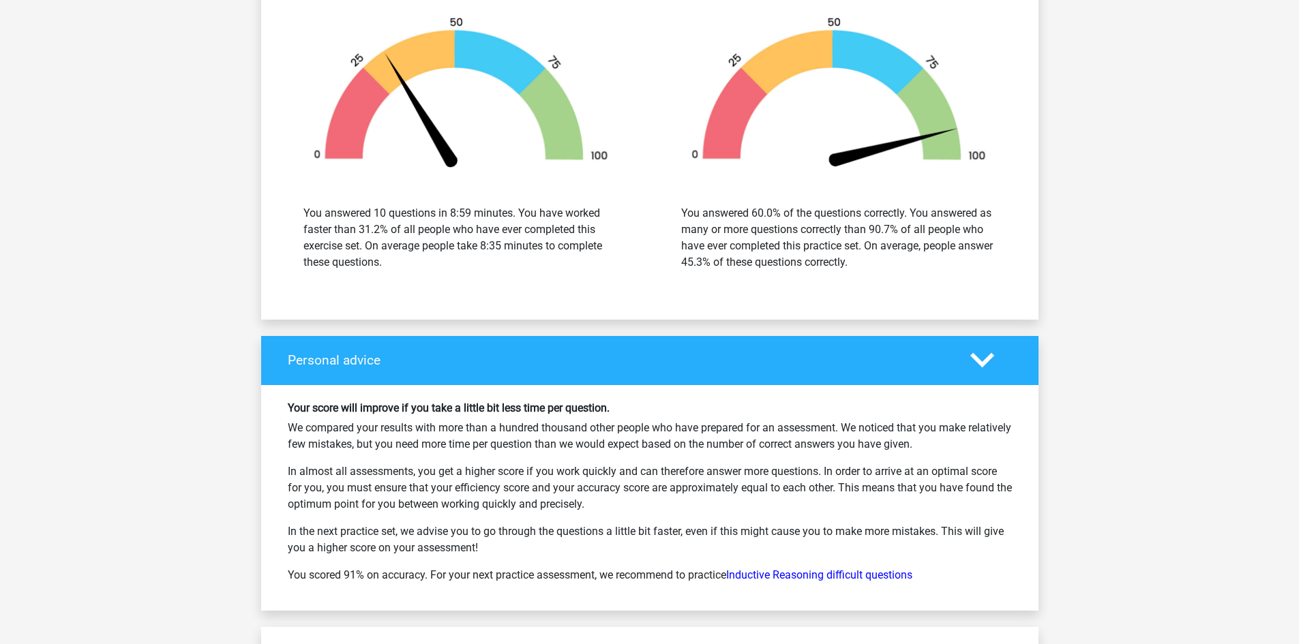
click at [618, 361] on h4 "Personal advice" at bounding box center [619, 360] width 662 height 16
click at [988, 363] on icon at bounding box center [982, 360] width 24 height 24
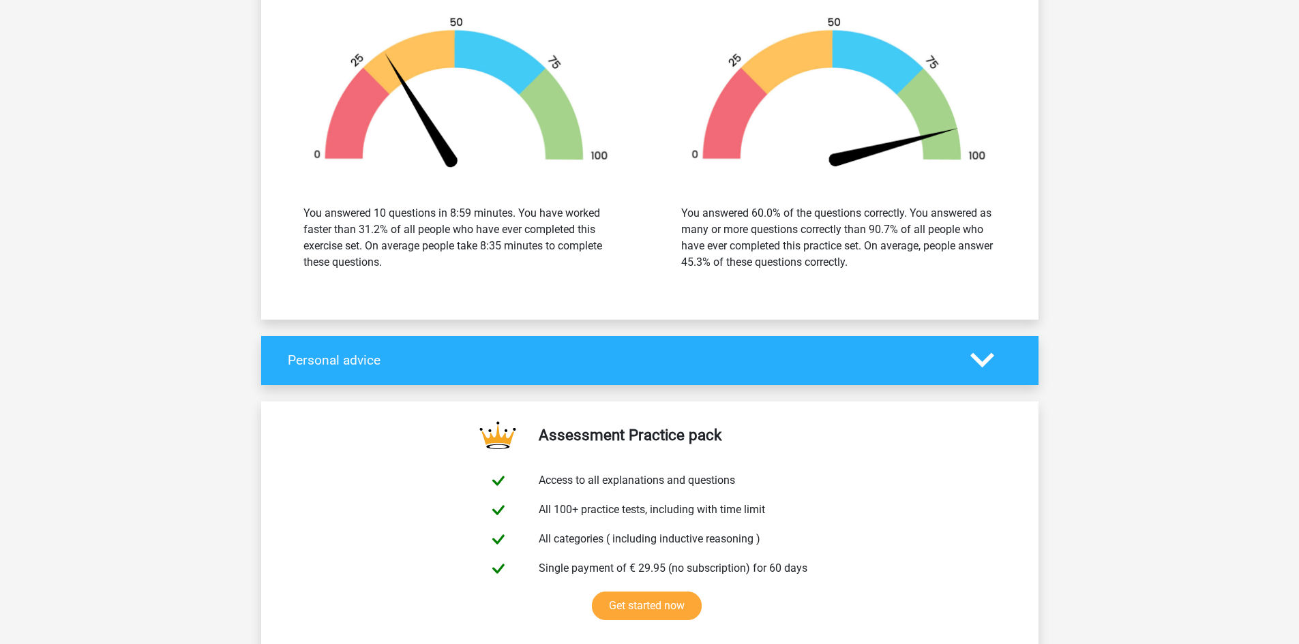
click at [988, 363] on icon at bounding box center [982, 360] width 24 height 24
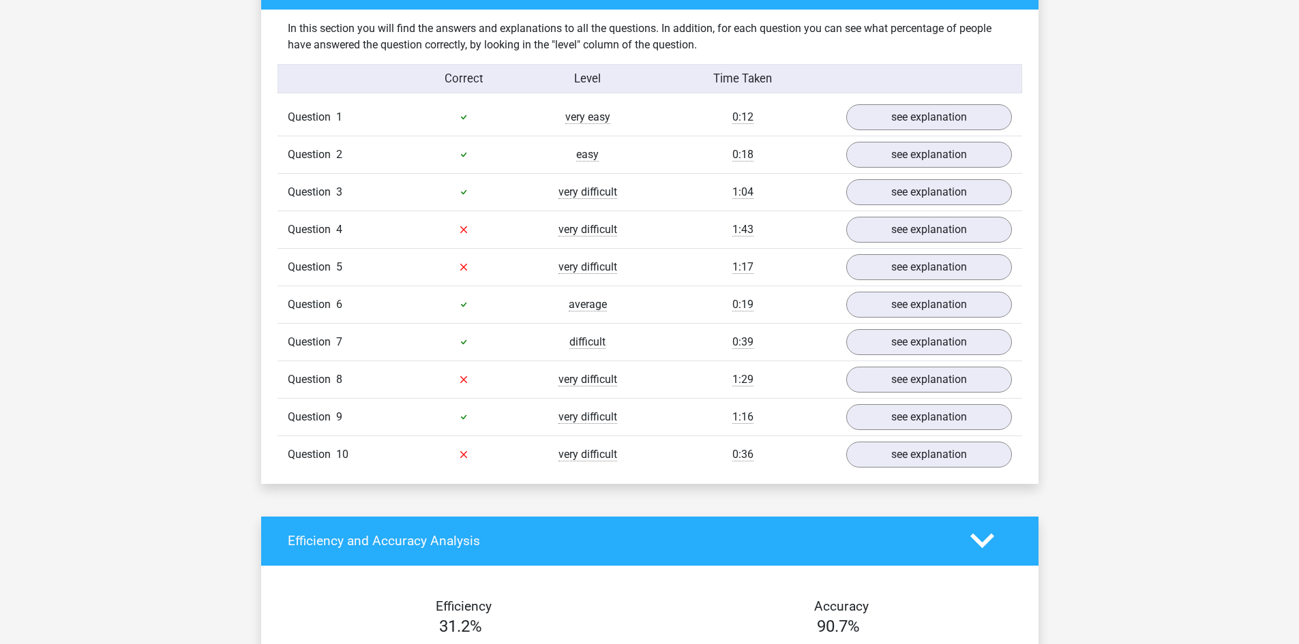
scroll to position [1008, 0]
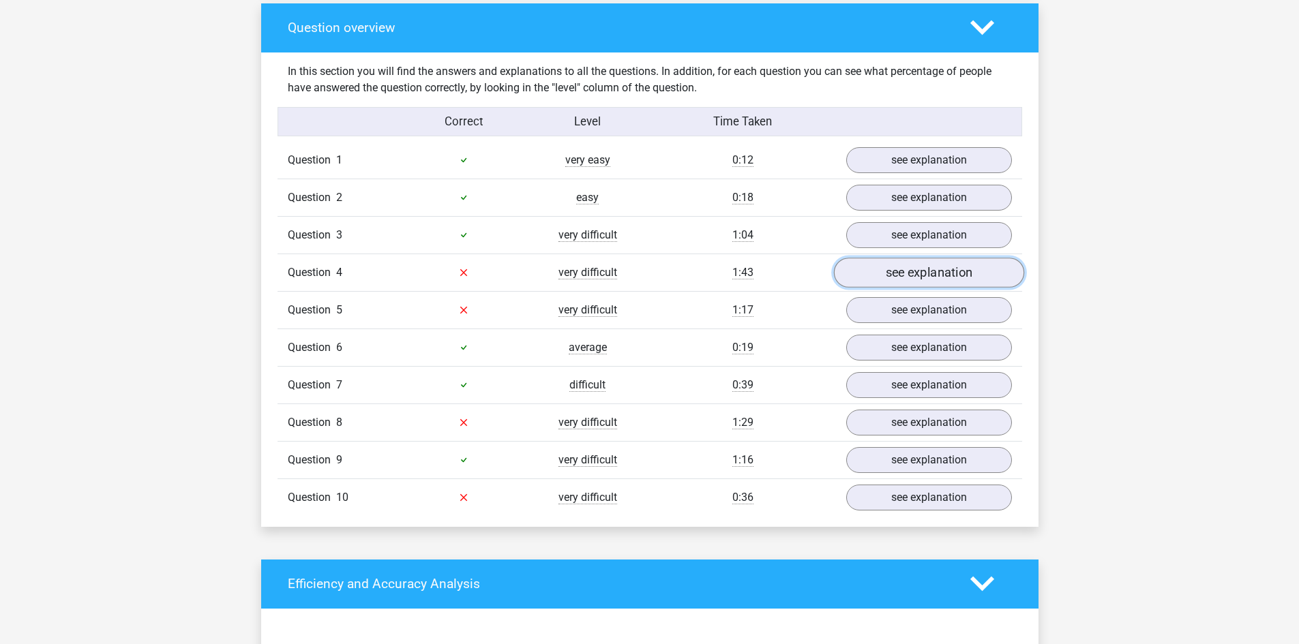
click at [892, 277] on link "see explanation" at bounding box center [928, 273] width 190 height 30
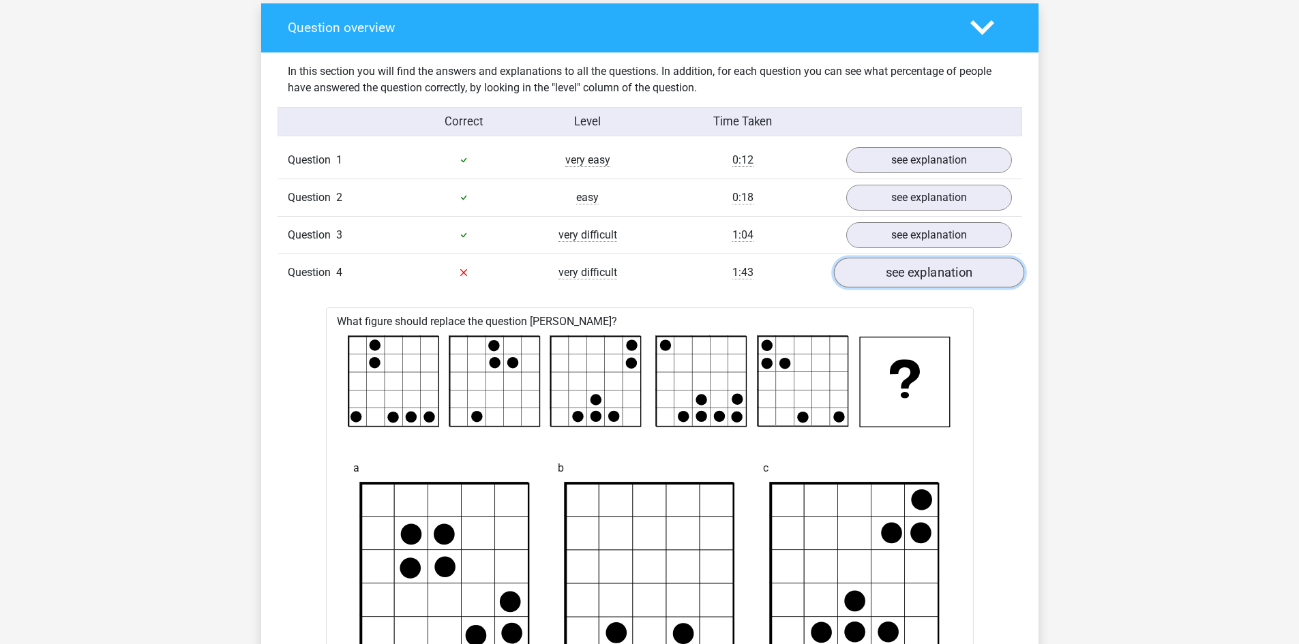
click at [886, 273] on link "see explanation" at bounding box center [928, 273] width 190 height 30
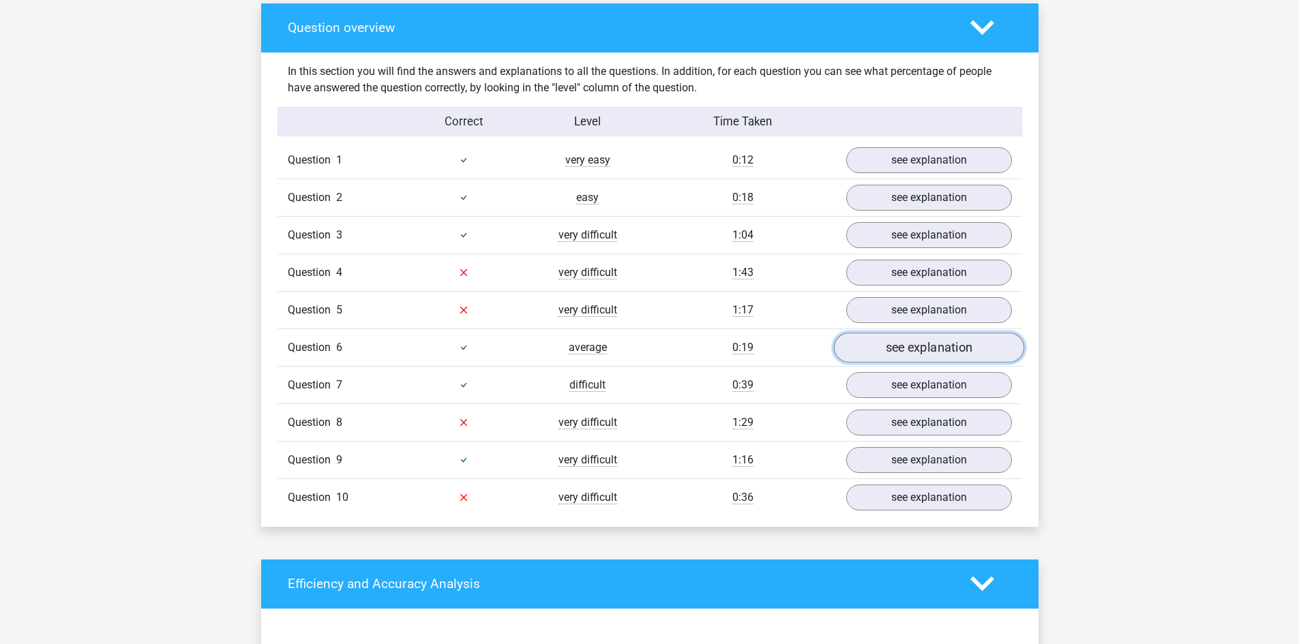
click at [890, 354] on link "see explanation" at bounding box center [928, 348] width 190 height 30
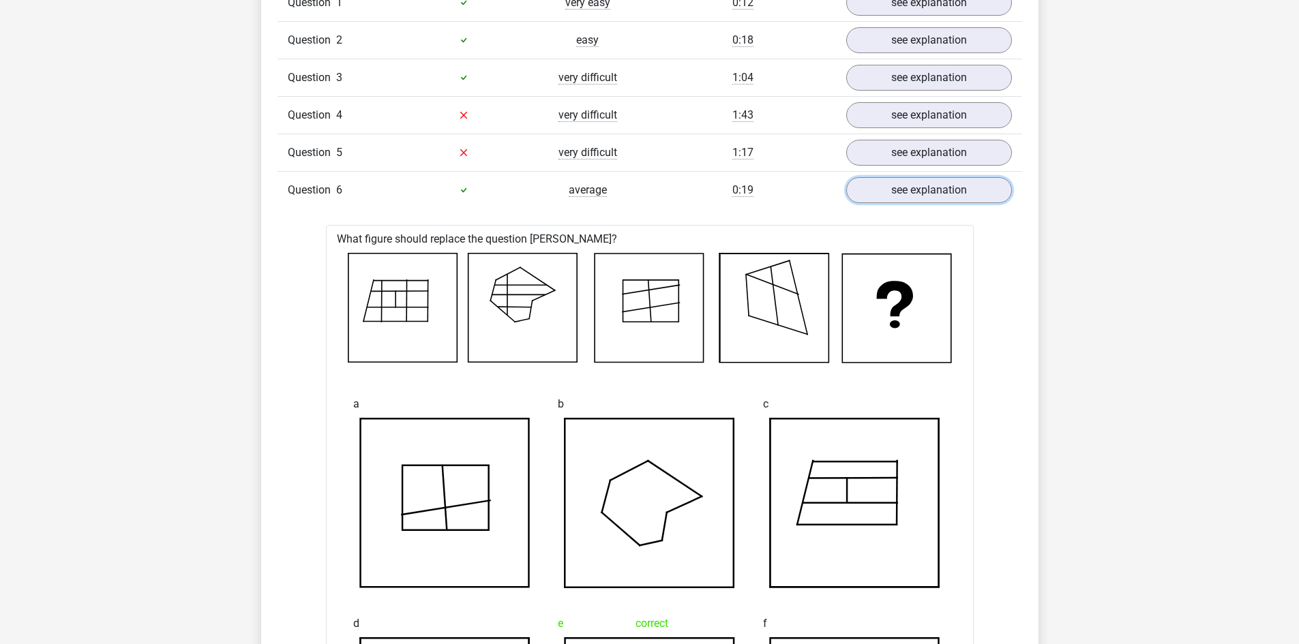
scroll to position [1145, 0]
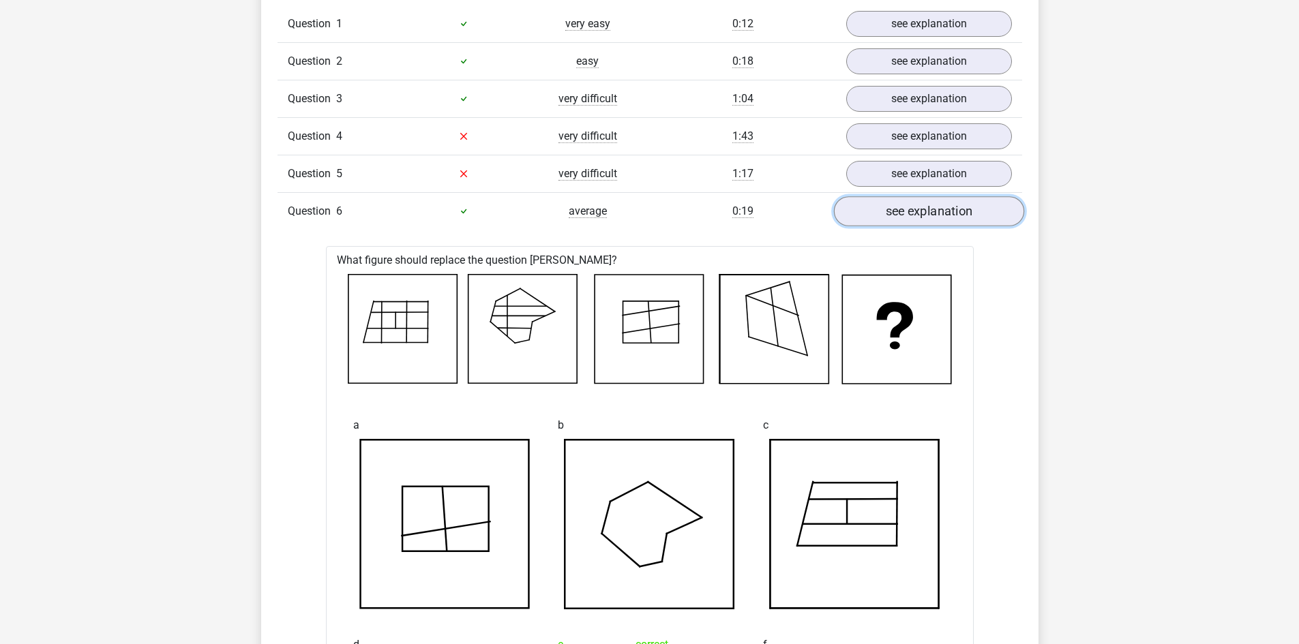
click at [941, 219] on link "see explanation" at bounding box center [928, 211] width 190 height 30
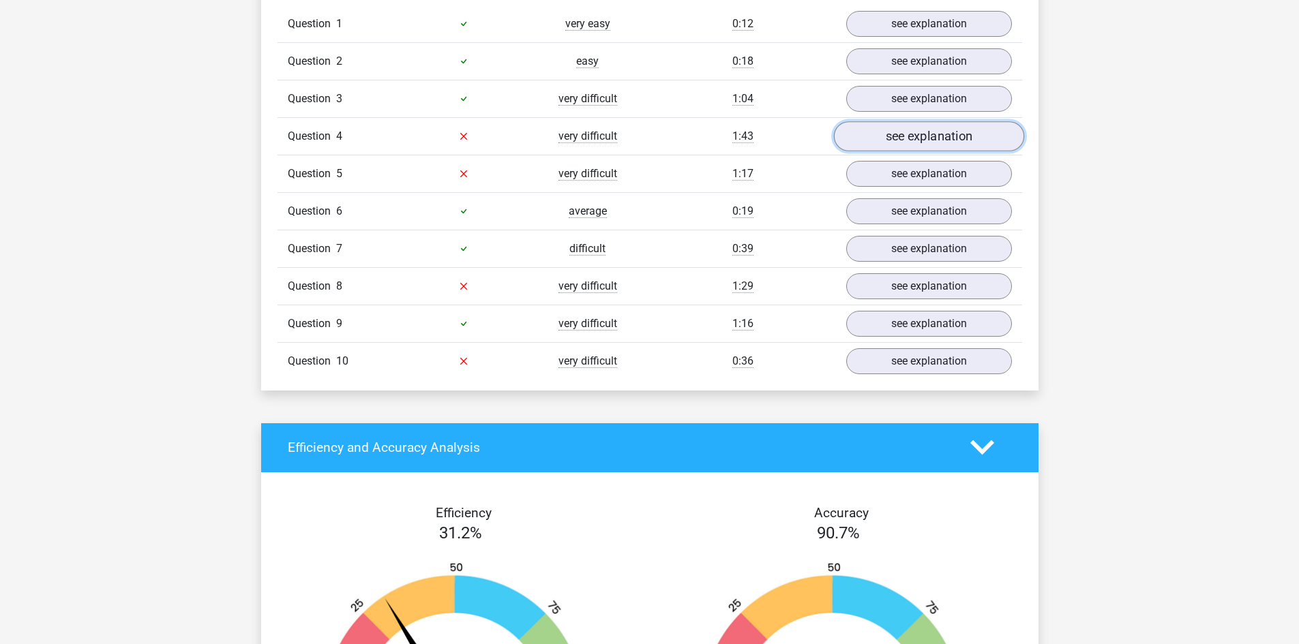
click at [911, 143] on link "see explanation" at bounding box center [928, 136] width 190 height 30
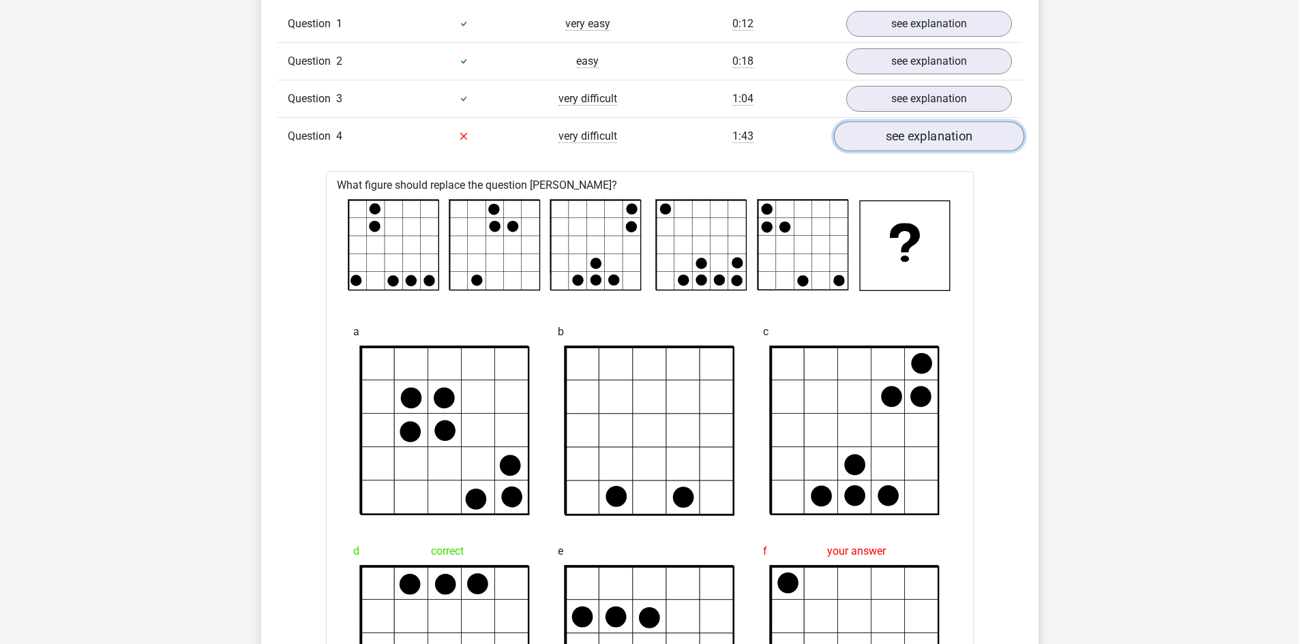
click at [911, 127] on link "see explanation" at bounding box center [928, 136] width 190 height 30
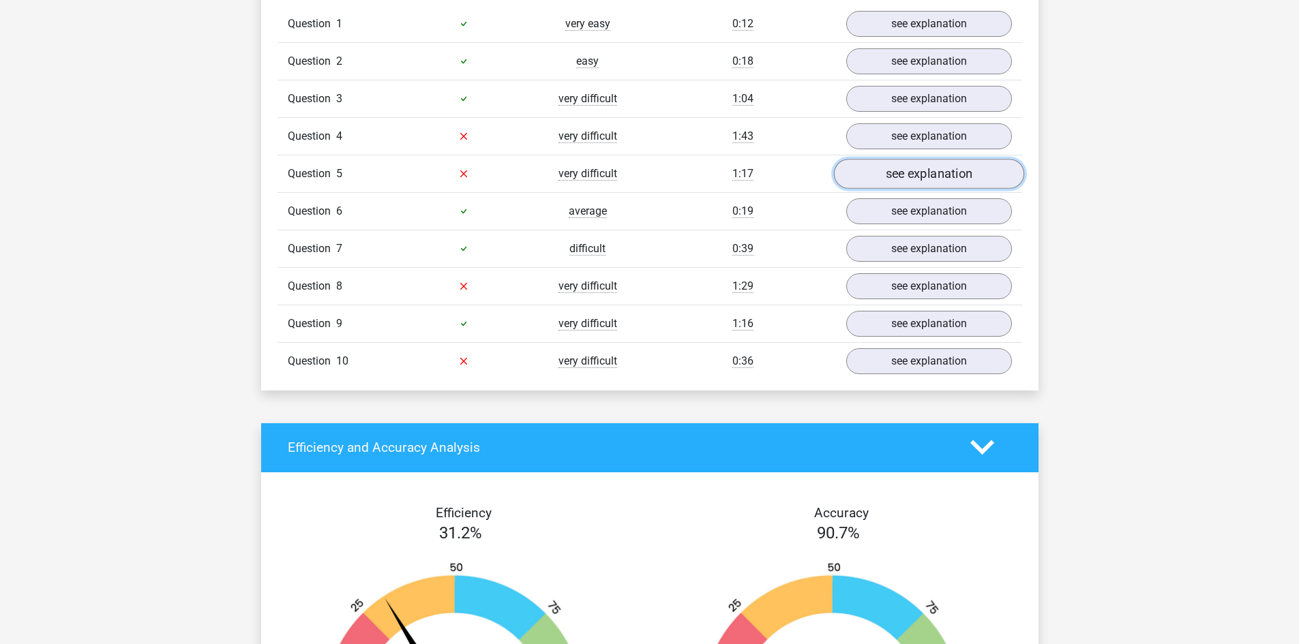
click at [911, 172] on link "see explanation" at bounding box center [928, 174] width 190 height 30
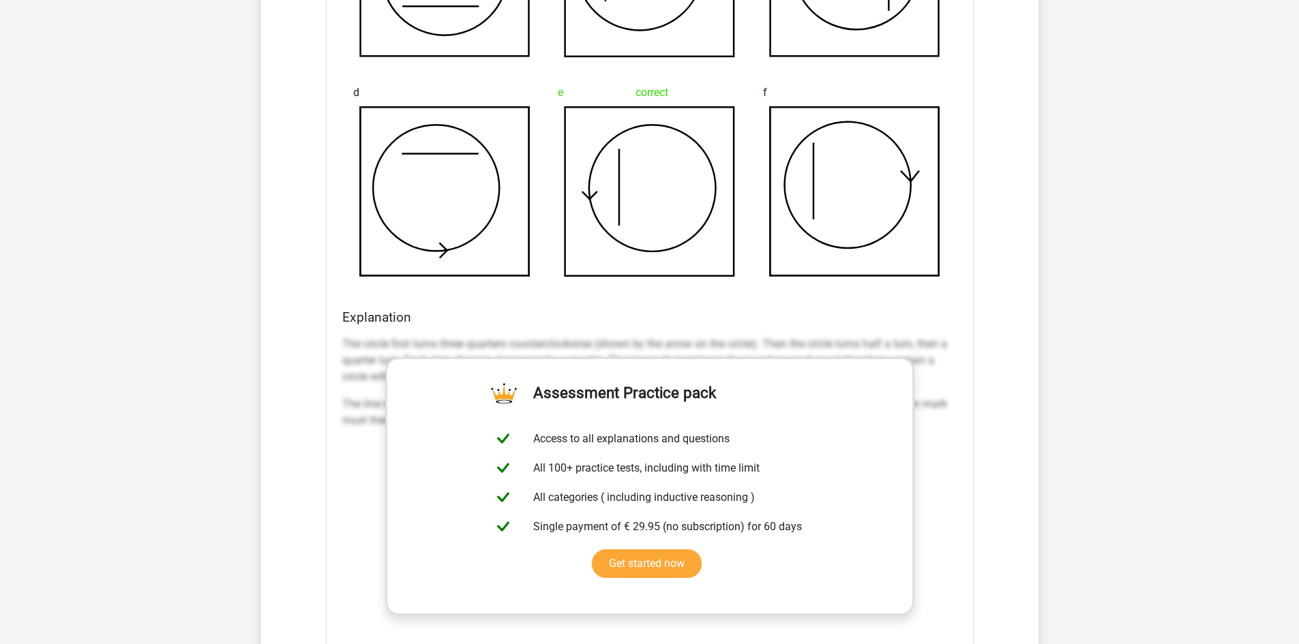
scroll to position [1758, 0]
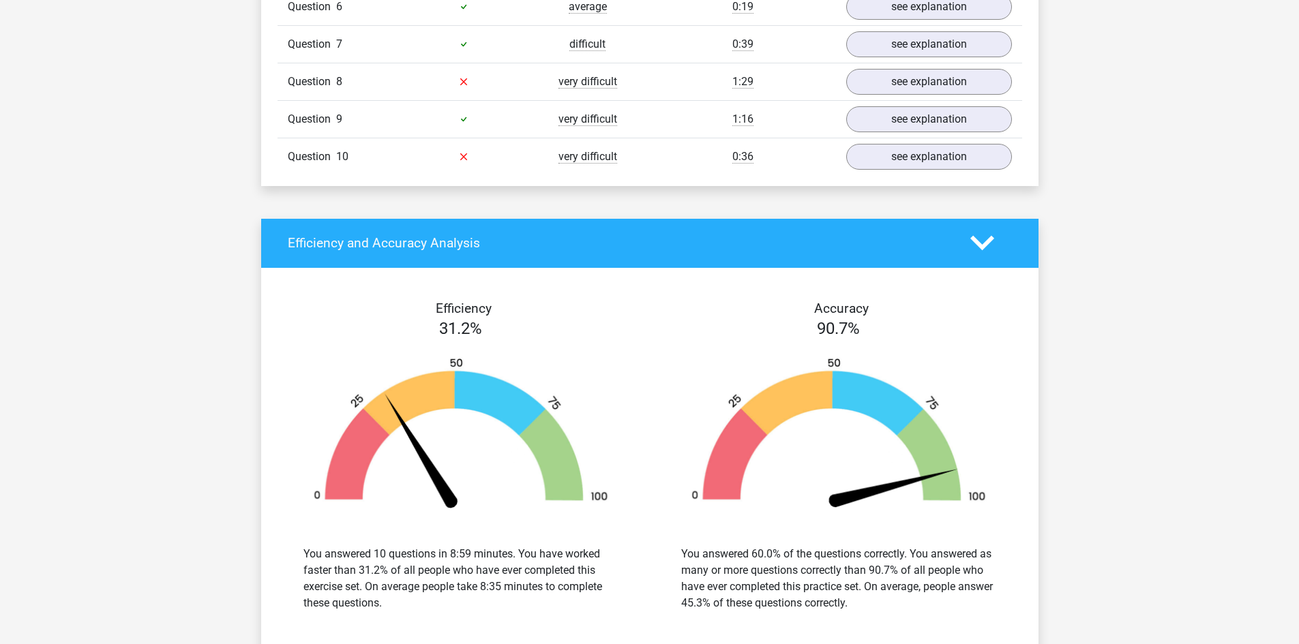
scroll to position [1076, 0]
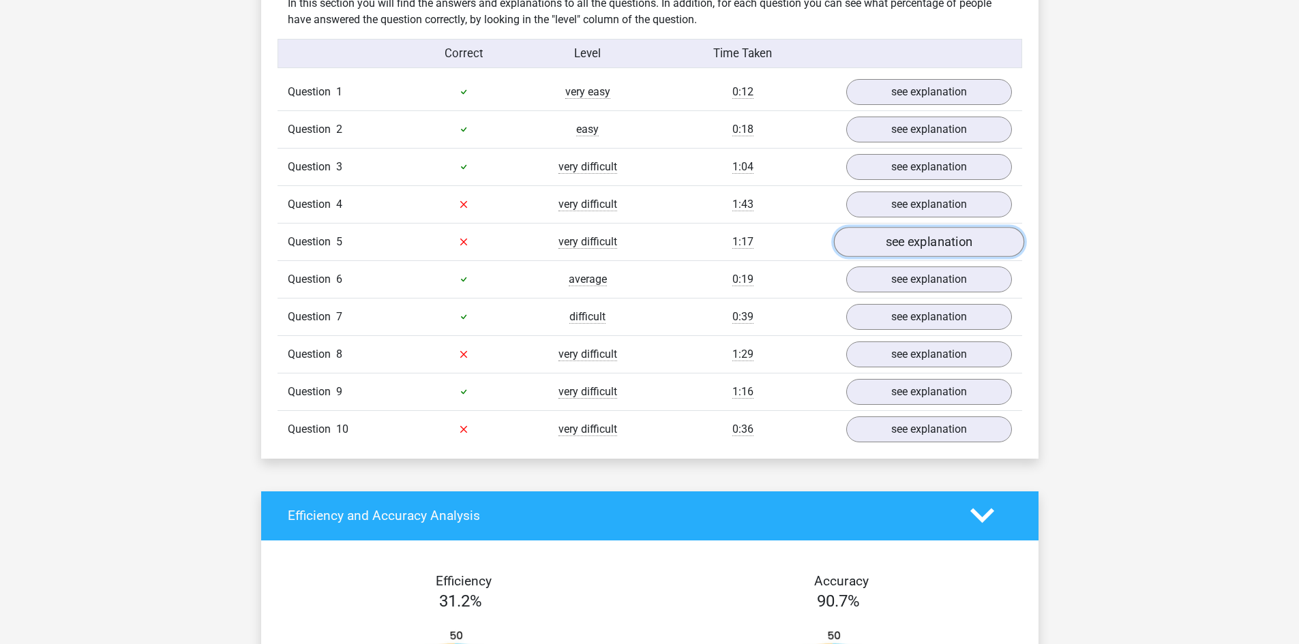
click at [917, 243] on link "see explanation" at bounding box center [928, 242] width 190 height 30
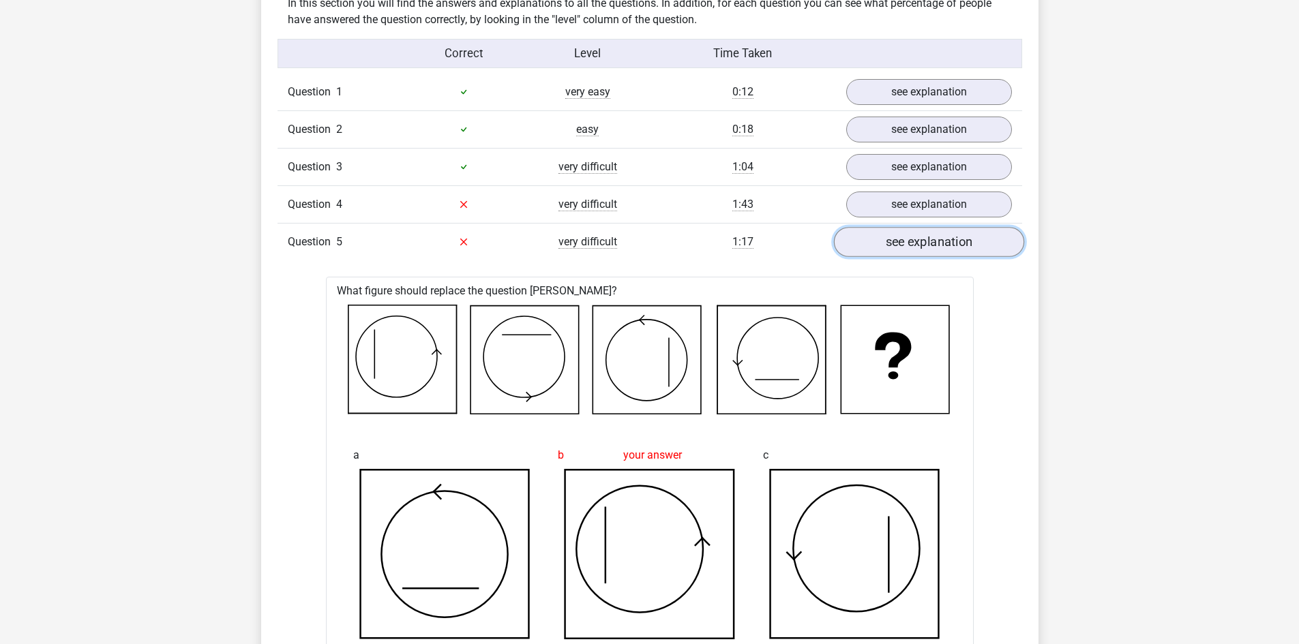
click at [863, 243] on link "see explanation" at bounding box center [928, 242] width 190 height 30
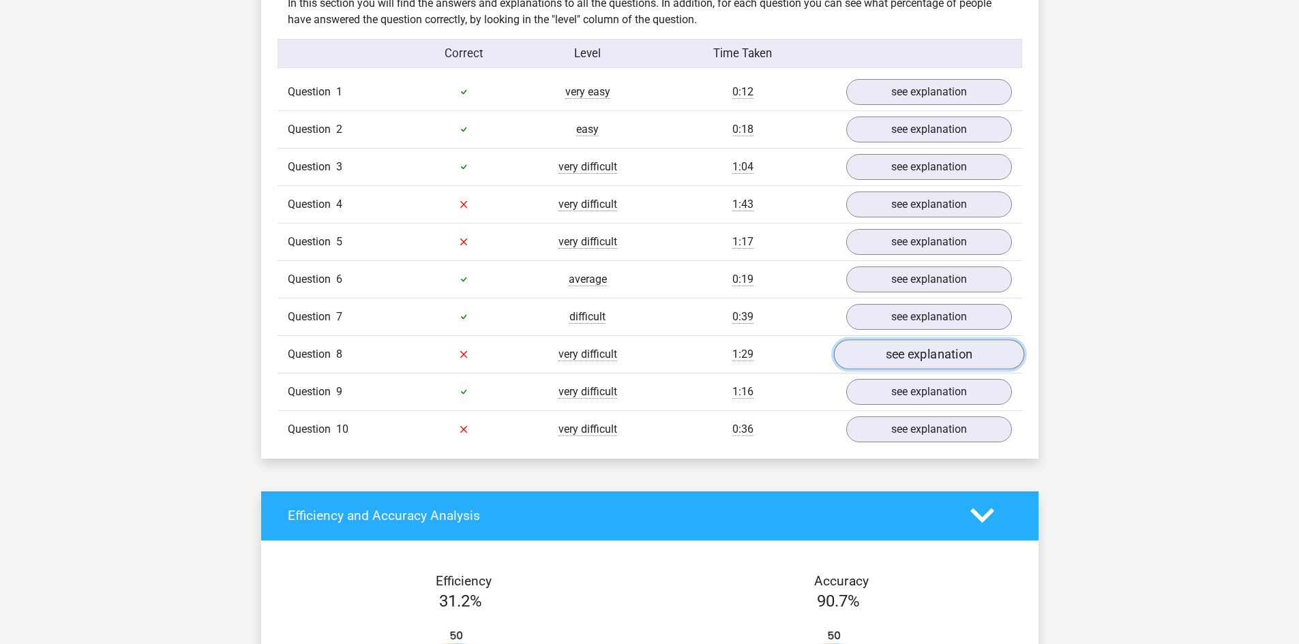
click at [901, 365] on link "see explanation" at bounding box center [928, 354] width 190 height 30
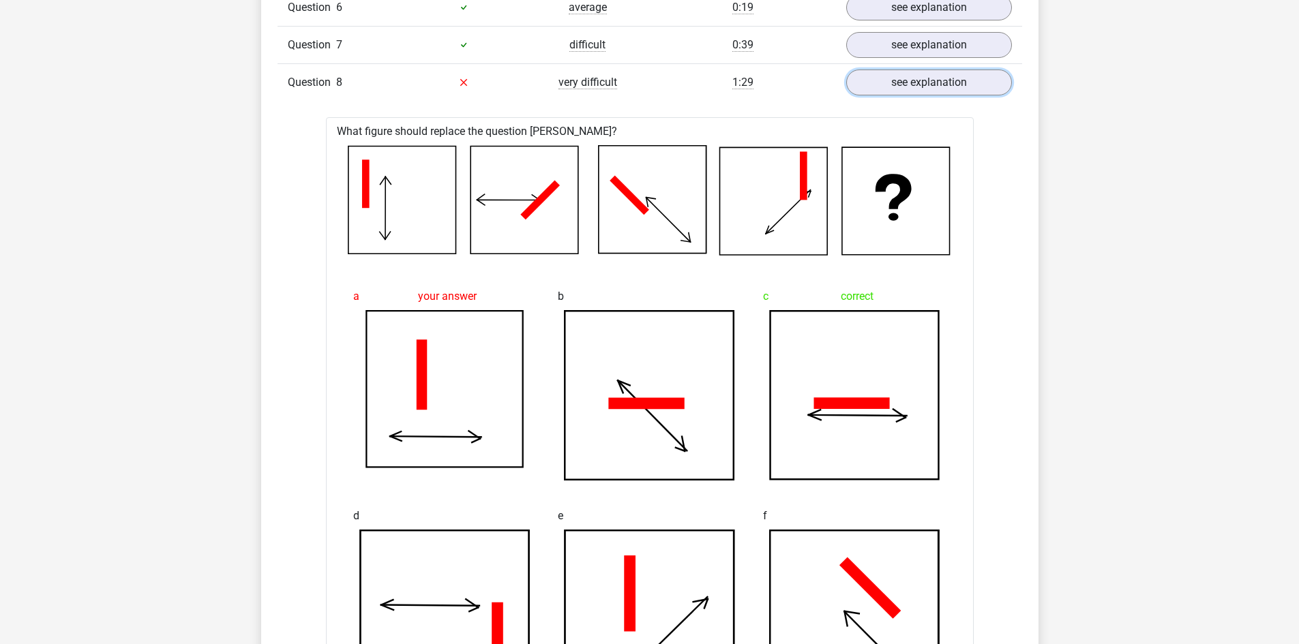
scroll to position [1281, 0]
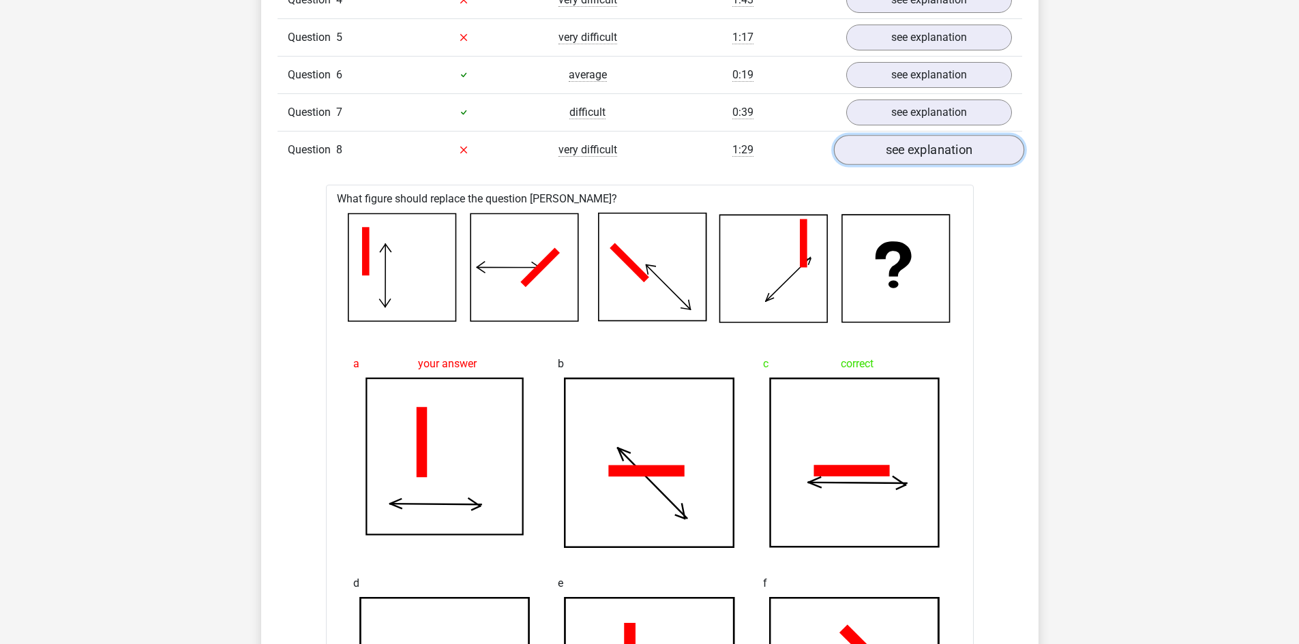
click at [895, 161] on link "see explanation" at bounding box center [928, 150] width 190 height 30
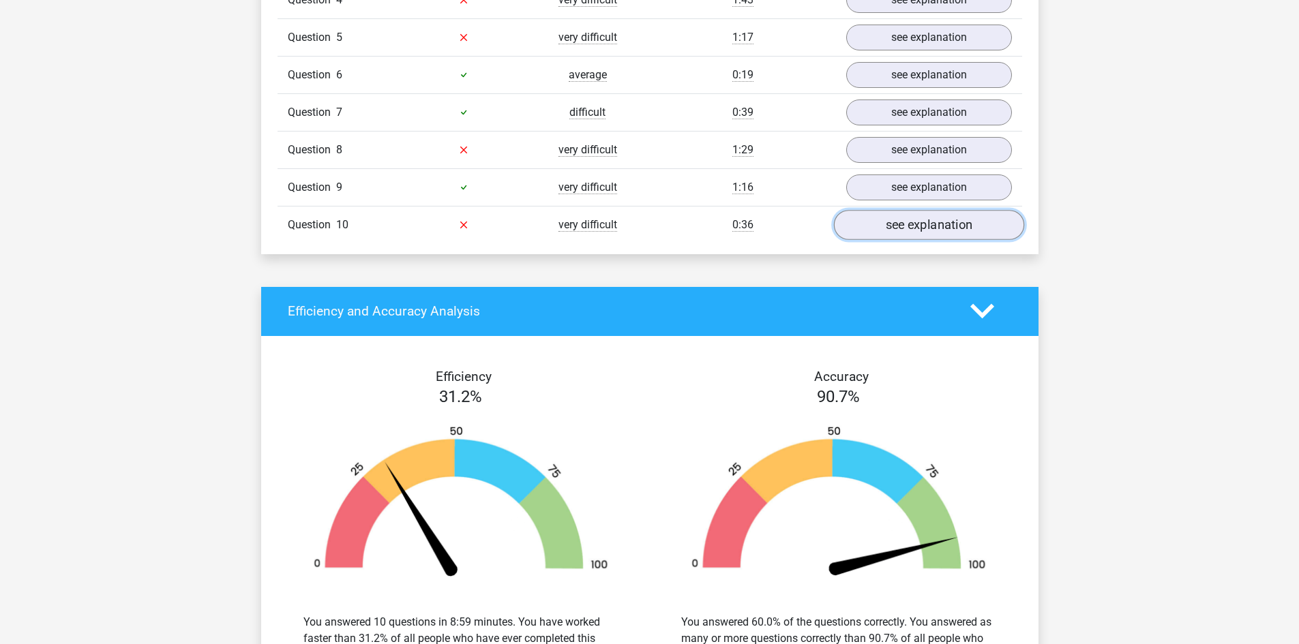
click at [896, 221] on link "see explanation" at bounding box center [928, 225] width 190 height 30
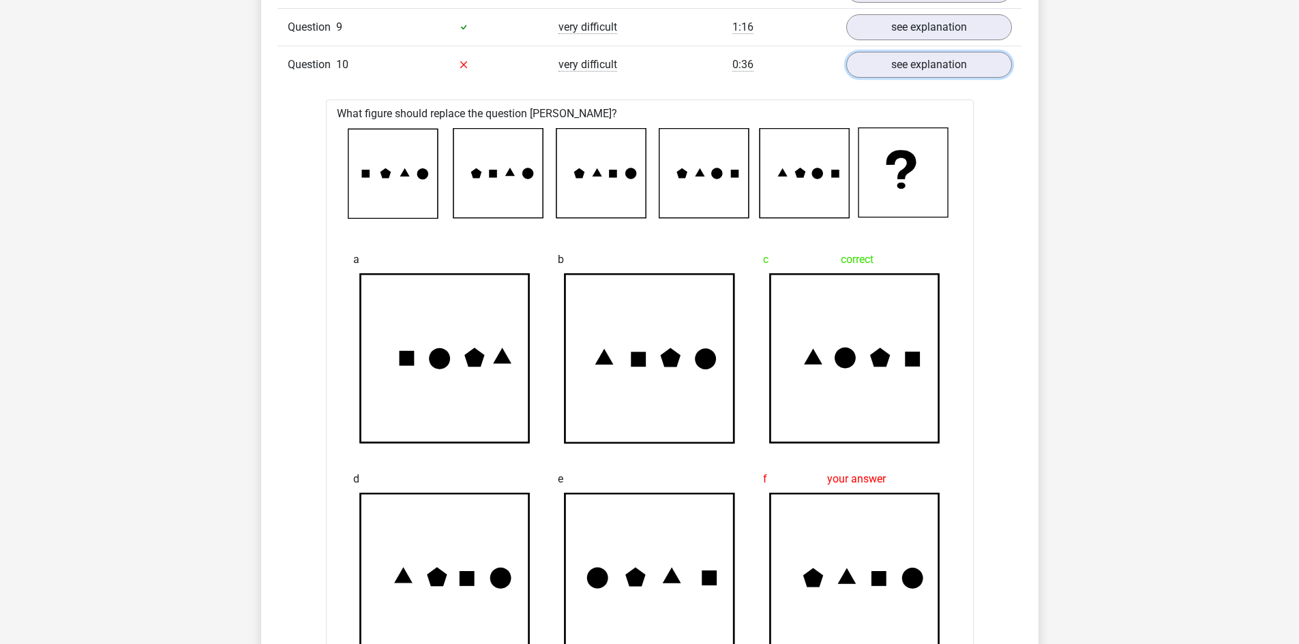
scroll to position [1417, 0]
